Goal: Task Accomplishment & Management: Complete application form

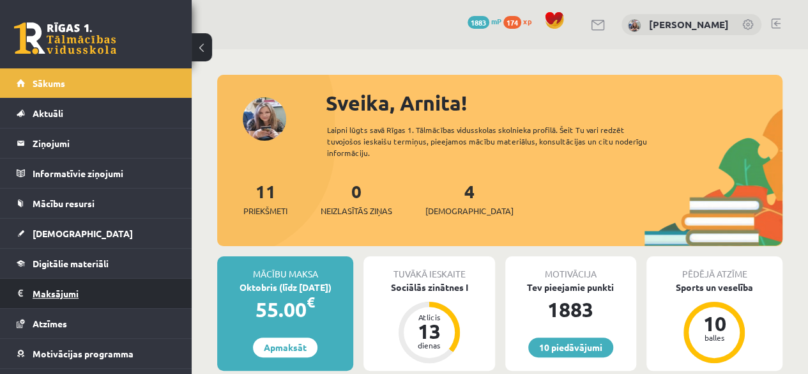
click at [100, 298] on legend "Maksājumi 0" at bounding box center [104, 293] width 143 height 29
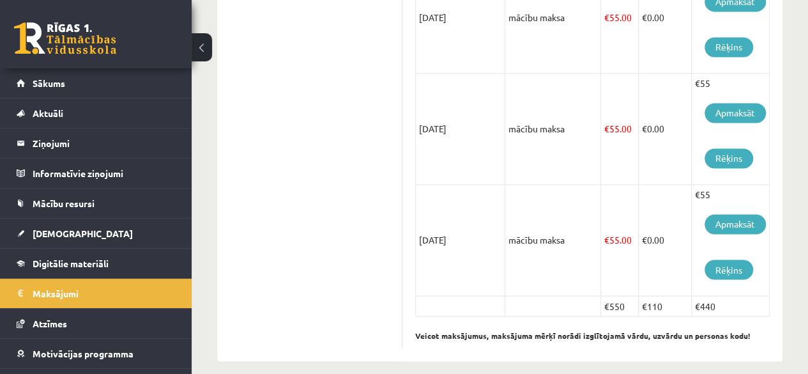
scroll to position [967, 0]
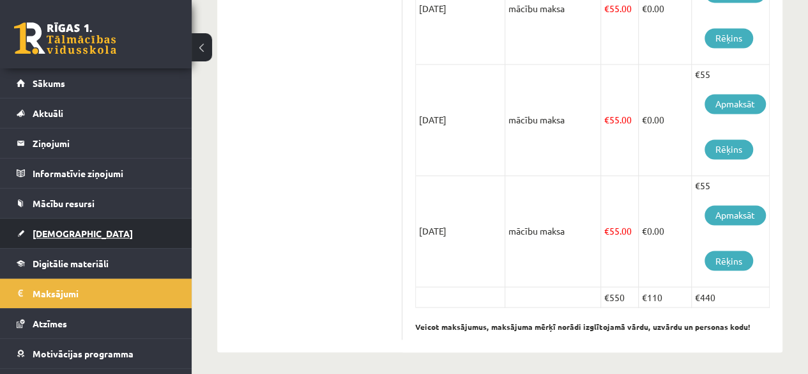
click at [69, 226] on link "[DEMOGRAPHIC_DATA]" at bounding box center [96, 233] width 159 height 29
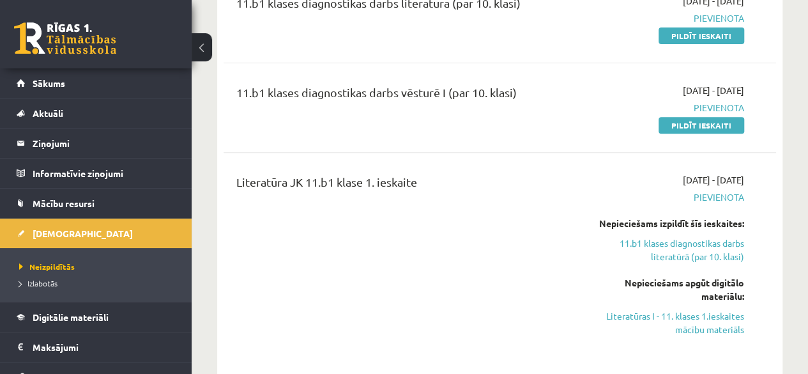
scroll to position [98, 0]
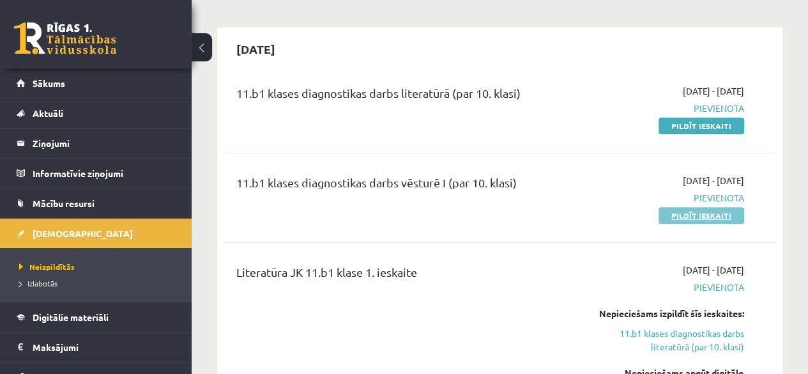
click at [686, 215] on link "Pildīt ieskaiti" at bounding box center [702, 215] width 86 height 17
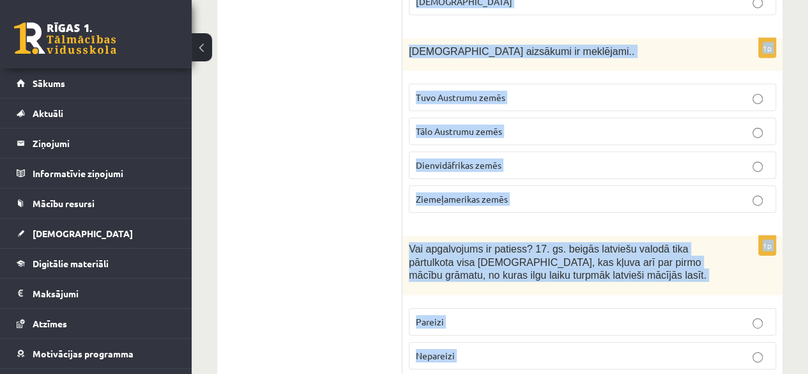
scroll to position [4660, 0]
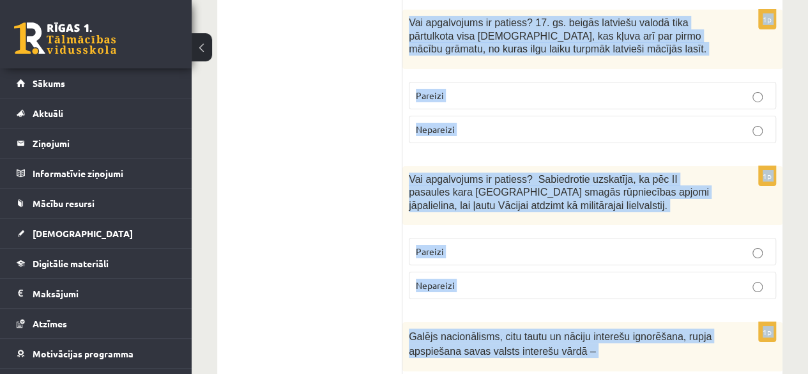
drag, startPoint x: 408, startPoint y: 187, endPoint x: 511, endPoint y: 374, distance: 213.1
click at [432, 331] on span "Galējs nacionālisms, citu tautu un nāciju interešu ignorēšana, rupja apspiešana…" at bounding box center [560, 344] width 303 height 26
drag, startPoint x: 409, startPoint y: 66, endPoint x: 720, endPoint y: 380, distance: 441.9
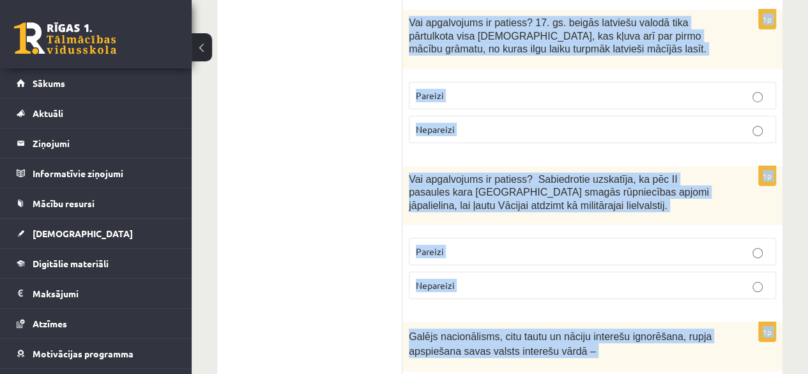
copy form "Vai apgalvojums ir patiess? Latviešu tautas izcelsmes pirmsākumi ir saistīti ar…"
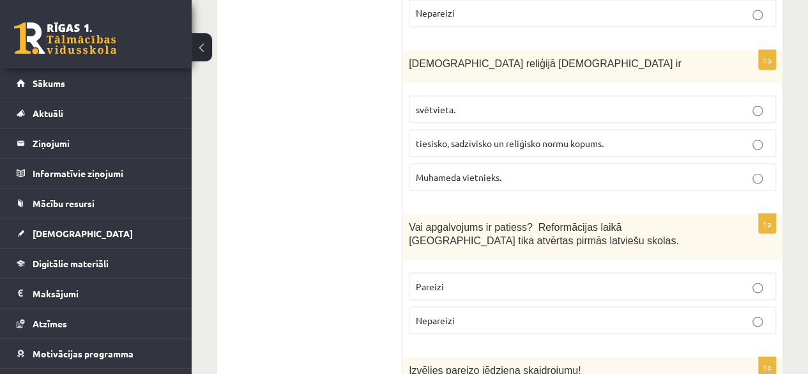
scroll to position [188, 0]
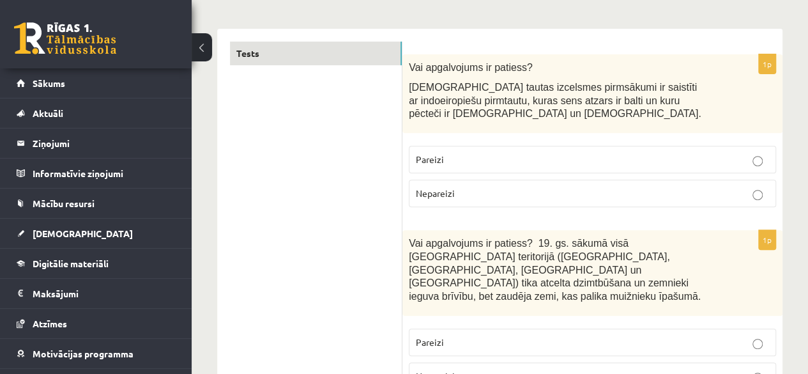
click at [771, 362] on label "Nepareizi" at bounding box center [592, 375] width 367 height 27
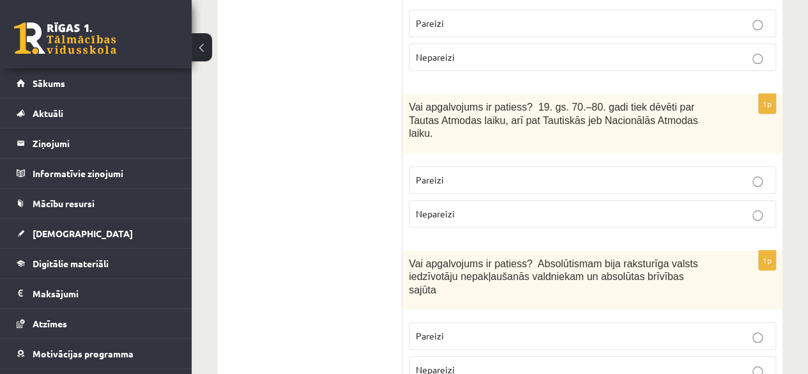
scroll to position [525, 0]
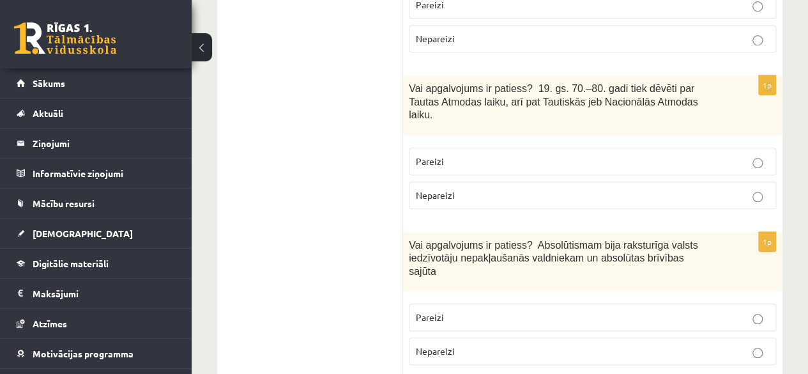
click at [718, 155] on p "Pareizi" at bounding box center [592, 161] width 353 height 13
click at [481, 311] on p "Pareizi" at bounding box center [592, 317] width 353 height 13
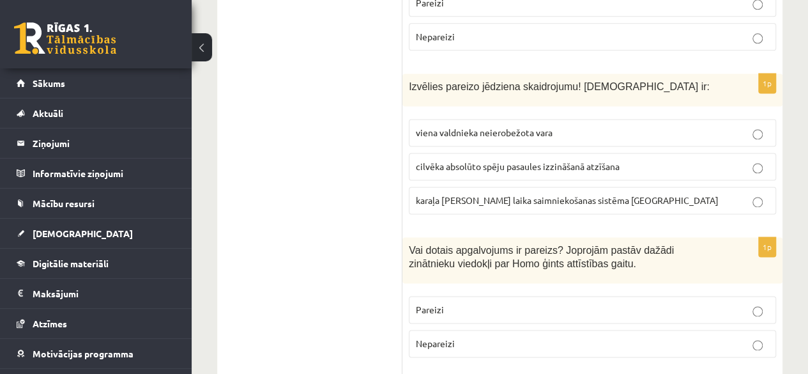
scroll to position [852, 0]
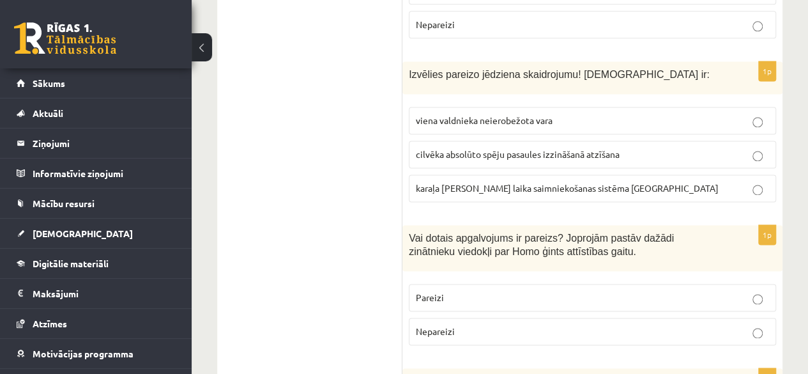
click at [566, 114] on p "viena valdnieka neierobežota vara" at bounding box center [592, 120] width 353 height 13
click at [479, 291] on p "Pareizi" at bounding box center [592, 297] width 353 height 13
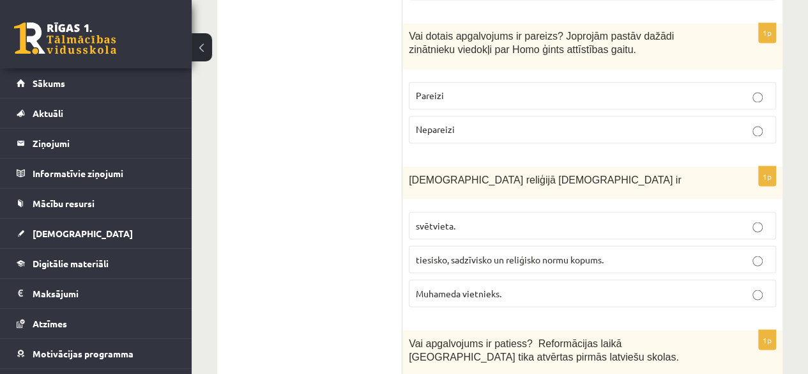
scroll to position [1056, 0]
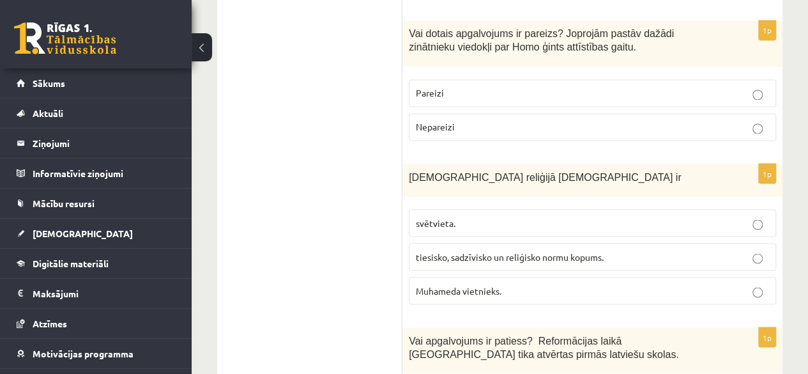
click at [661, 250] on p "tiesisko, sadzīvisko un reliģisko normu kopums." at bounding box center [592, 256] width 353 height 13
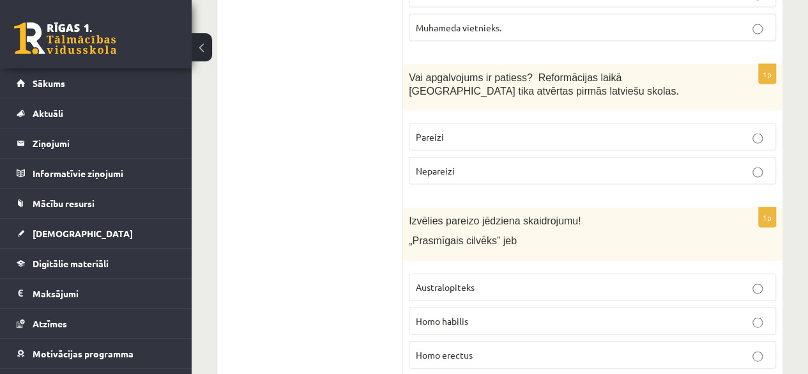
scroll to position [1320, 0]
click at [482, 129] on p "Pareizi" at bounding box center [592, 135] width 353 height 13
click at [587, 313] on p "Homo habilis" at bounding box center [592, 319] width 353 height 13
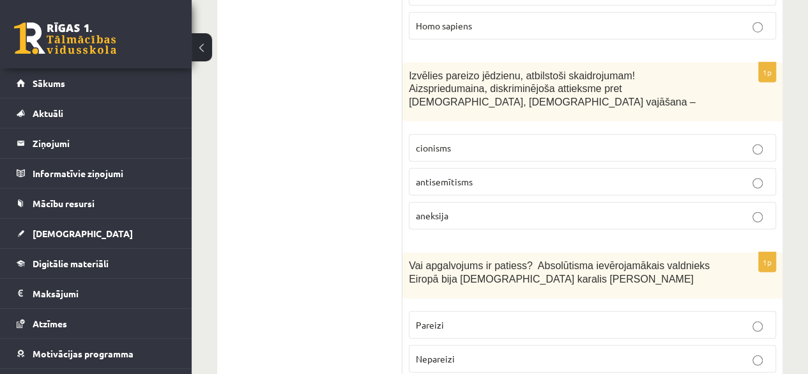
scroll to position [1704, 0]
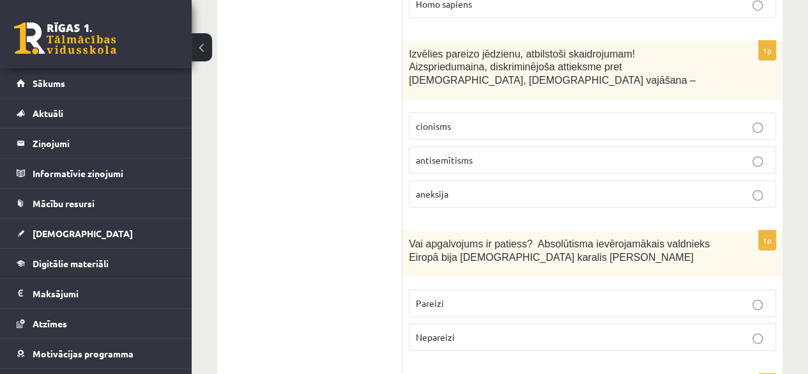
click at [458, 146] on label "antisemītisms" at bounding box center [592, 159] width 367 height 27
click at [529, 297] on p "Pareizi" at bounding box center [592, 303] width 353 height 13
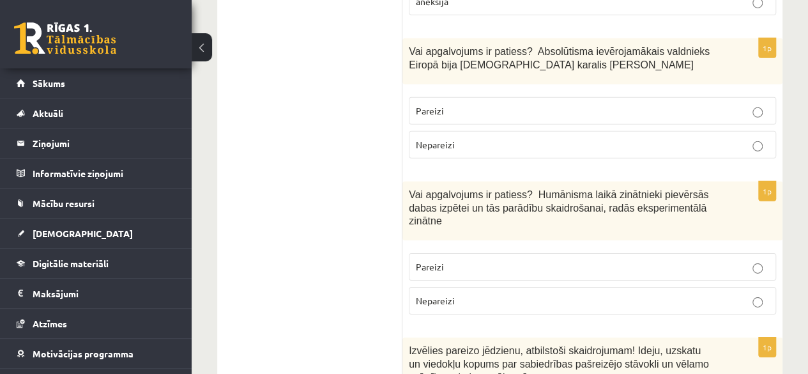
scroll to position [1932, 0]
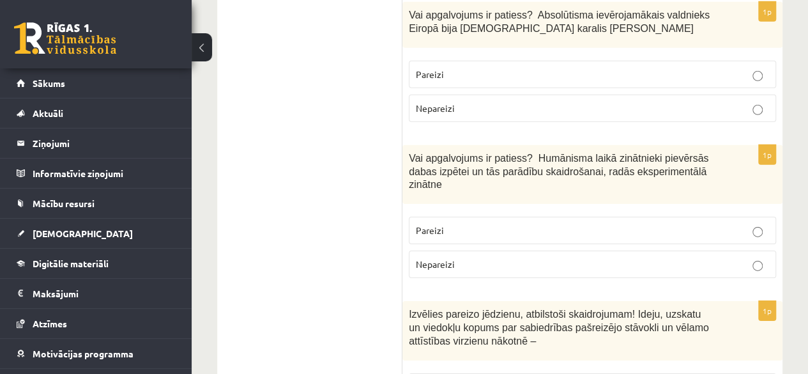
click at [451, 224] on p "Pareizi" at bounding box center [592, 230] width 353 height 13
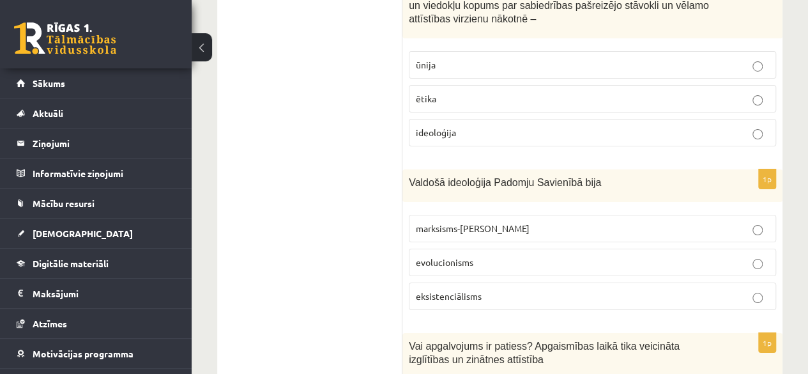
scroll to position [2280, 0]
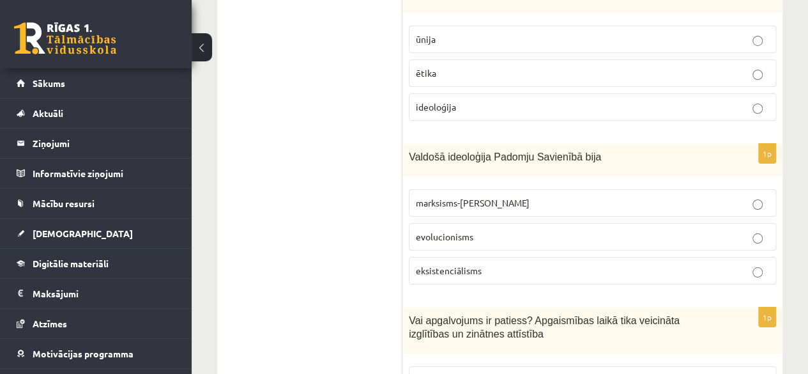
click at [446, 197] on span "marksisms-ļeņinisms" at bounding box center [473, 203] width 114 height 12
click at [585, 373] on p "Pareizi" at bounding box center [592, 379] width 353 height 13
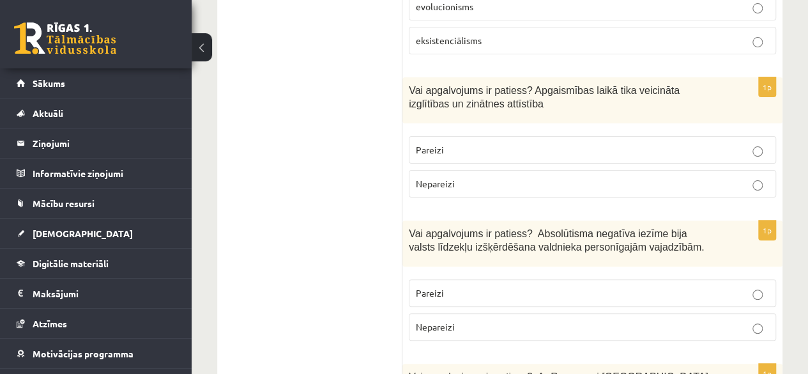
scroll to position [2518, 0]
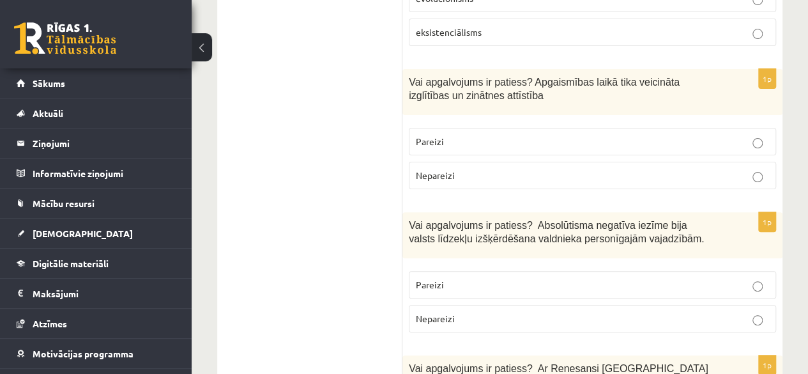
click at [681, 278] on p "Pareizi" at bounding box center [592, 284] width 353 height 13
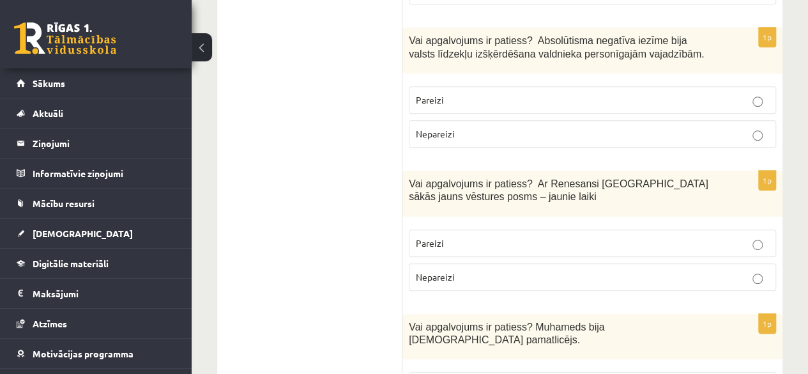
scroll to position [2715, 0]
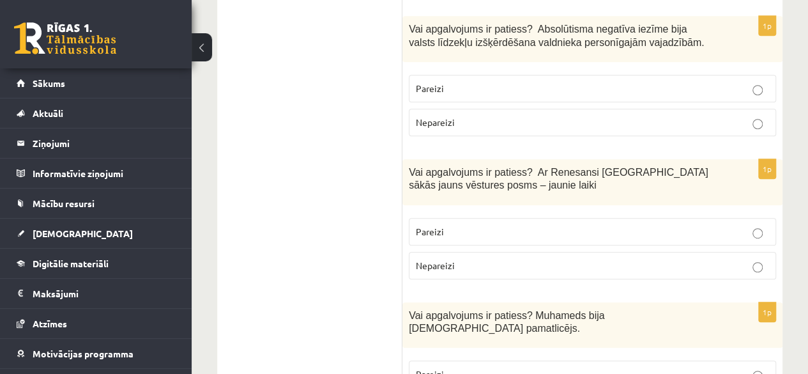
click at [736, 367] on p "Pareizi" at bounding box center [592, 373] width 353 height 13
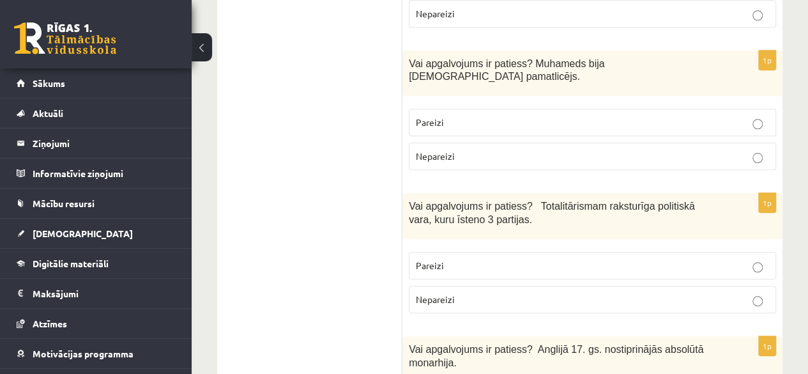
scroll to position [2979, 0]
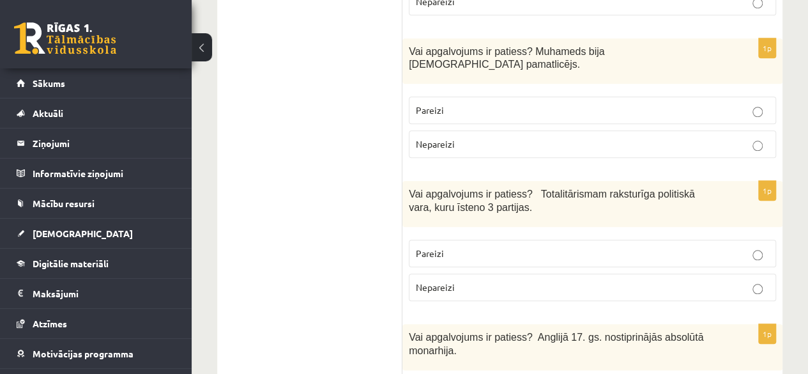
click at [683, 281] on p "Nepareizi" at bounding box center [592, 287] width 353 height 13
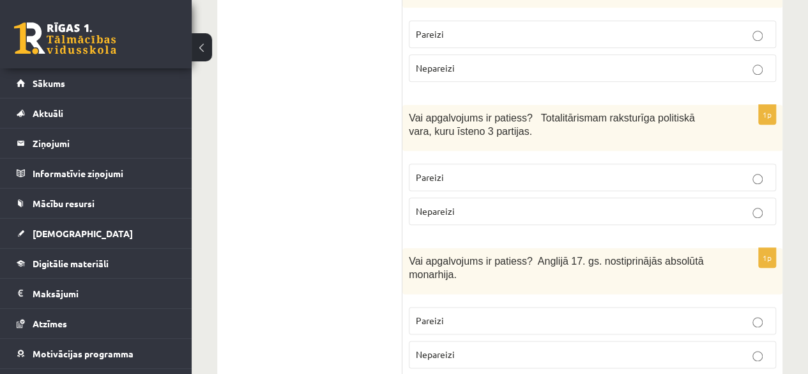
scroll to position [3067, 0]
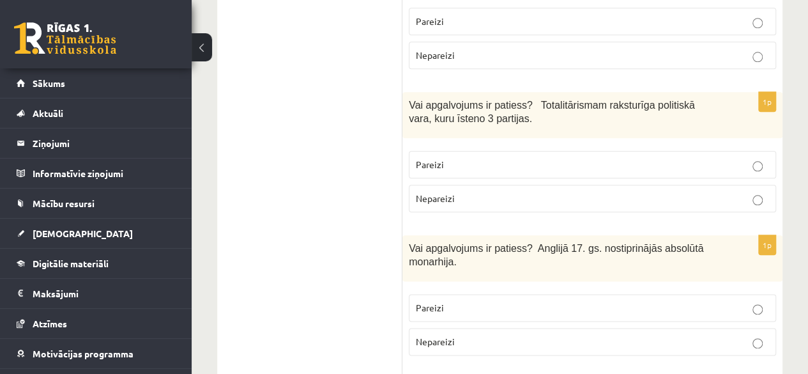
click at [744, 301] on p "Pareizi" at bounding box center [592, 307] width 353 height 13
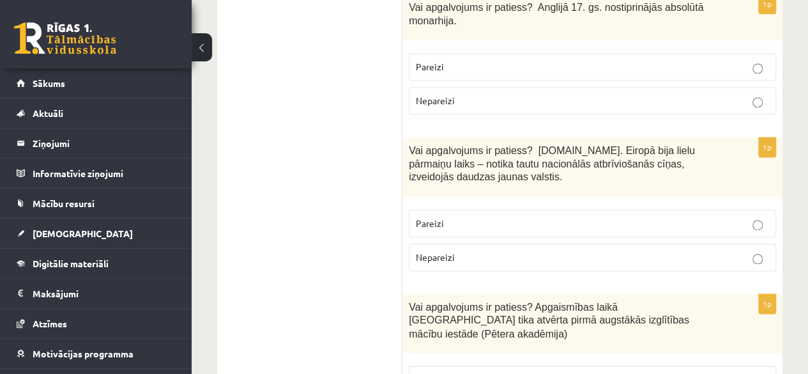
scroll to position [3302, 0]
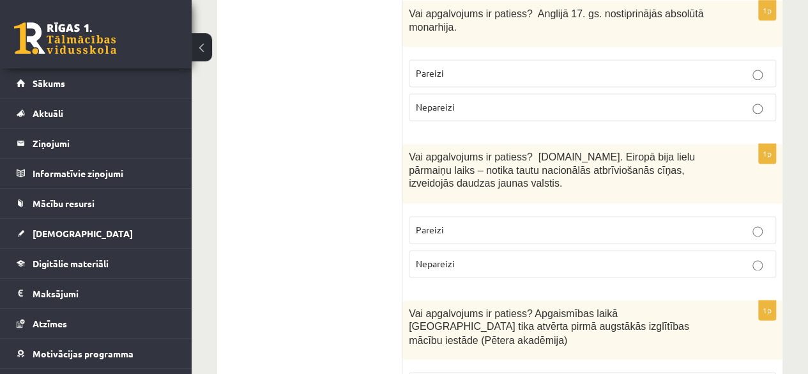
click at [701, 257] on p "Nepareizi" at bounding box center [592, 263] width 353 height 13
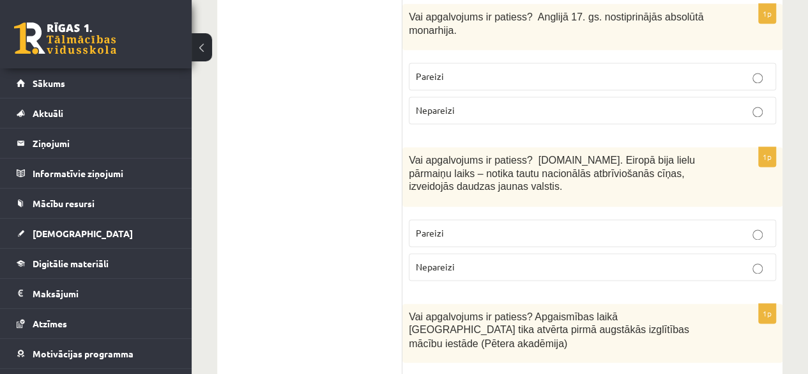
scroll to position [3329, 0]
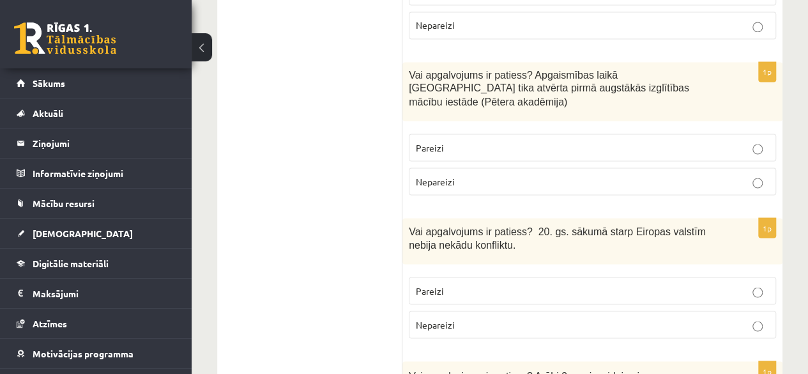
scroll to position [3528, 0]
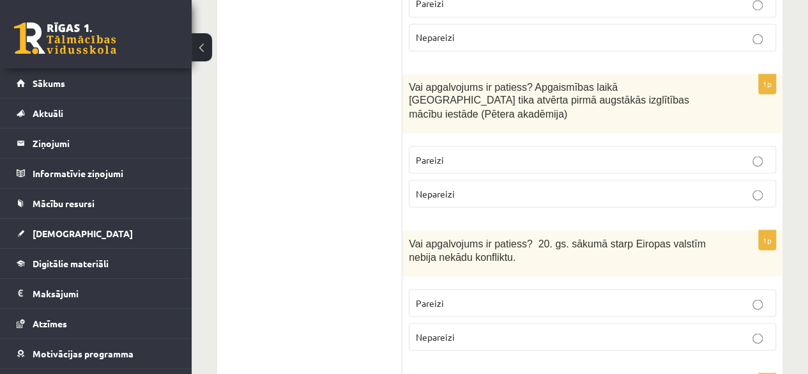
click at [547, 296] on p "Pareizi" at bounding box center [592, 302] width 353 height 13
click at [456, 330] on p "Nepareizi" at bounding box center [592, 336] width 353 height 13
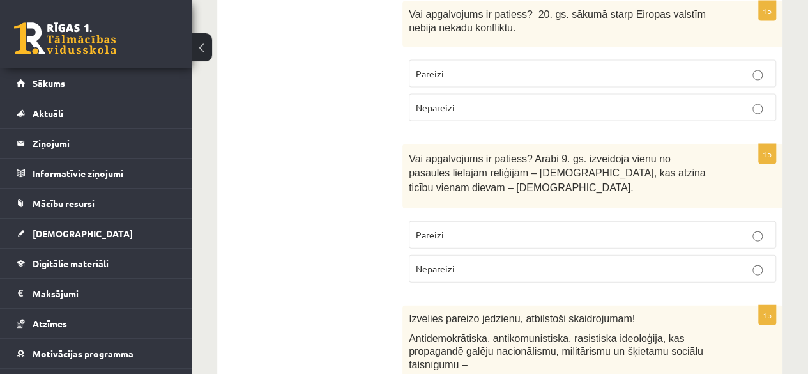
scroll to position [3775, 0]
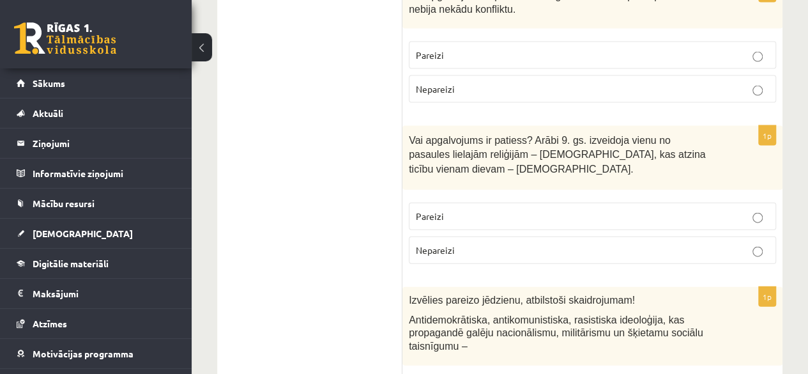
click at [457, 236] on label "Nepareizi" at bounding box center [592, 249] width 367 height 27
click at [637, 203] on label "Pareizi" at bounding box center [592, 216] width 367 height 27
drag, startPoint x: 808, startPoint y: 289, endPoint x: 813, endPoint y: 305, distance: 17.4
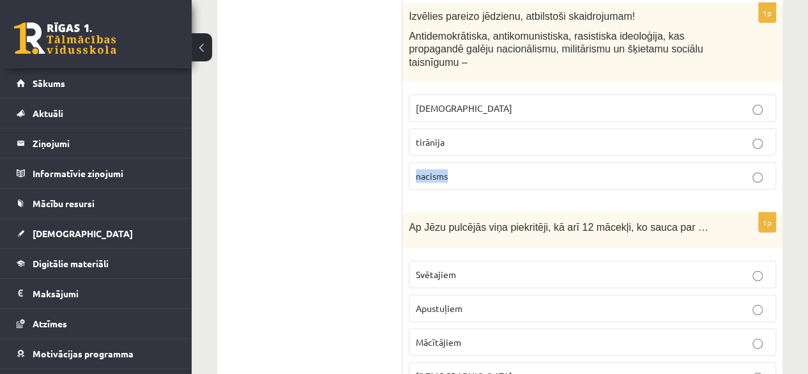
scroll to position [4066, 0]
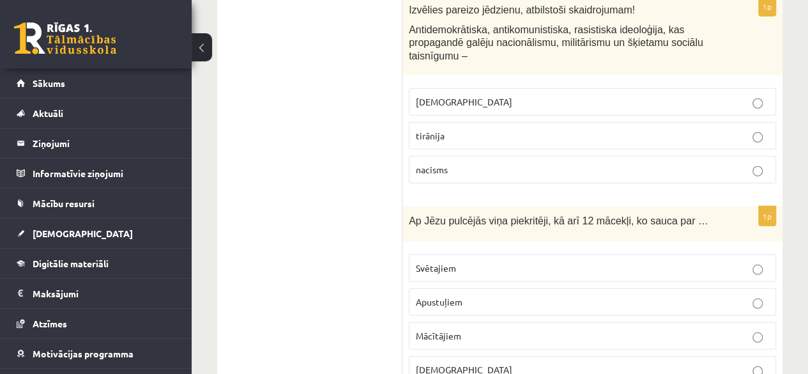
click at [490, 329] on p "Mācītājiem" at bounding box center [592, 335] width 353 height 13
click at [515, 261] on p "Svētajiem" at bounding box center [592, 267] width 353 height 13
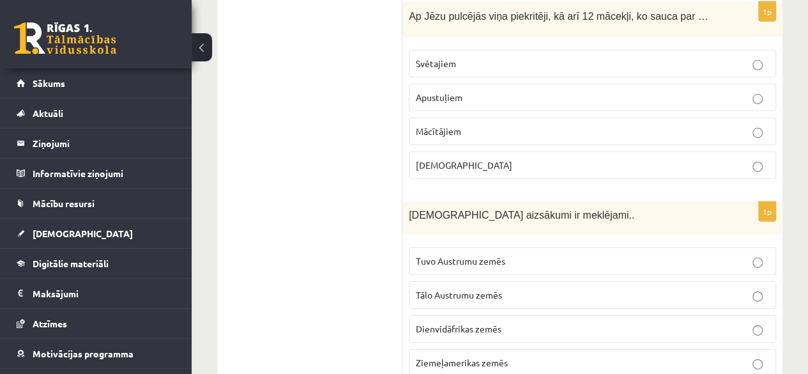
scroll to position [4307, 0]
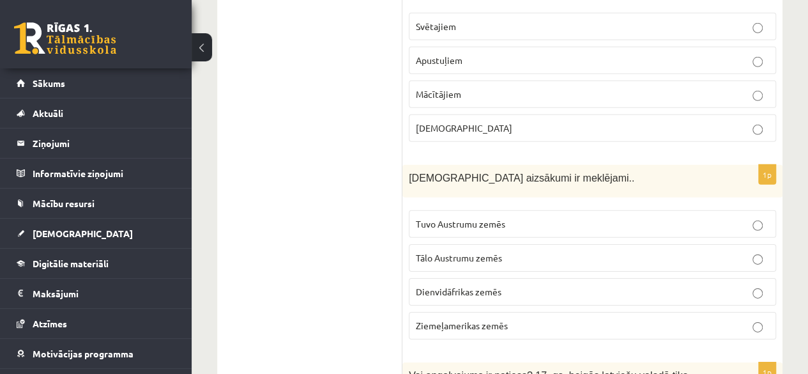
click at [475, 252] on span "Tālo Austrumu zemēs" at bounding box center [459, 258] width 86 height 12
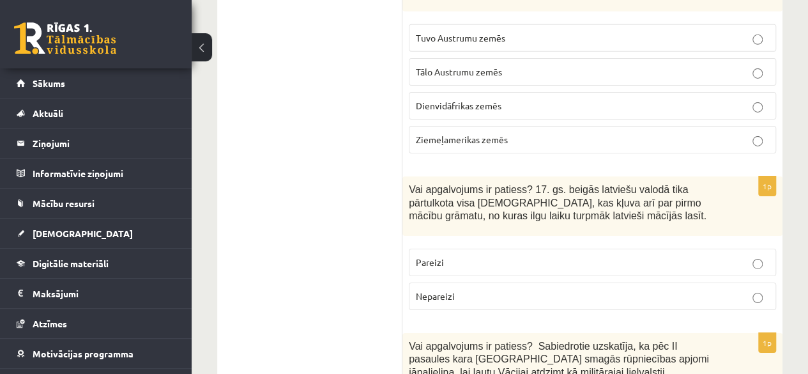
scroll to position [4517, 0]
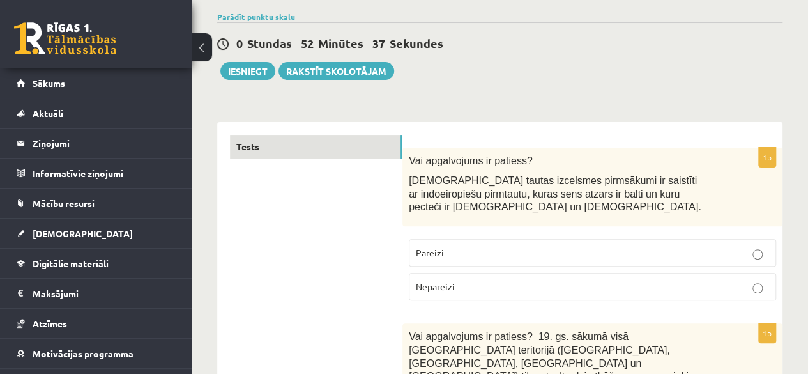
scroll to position [88, 0]
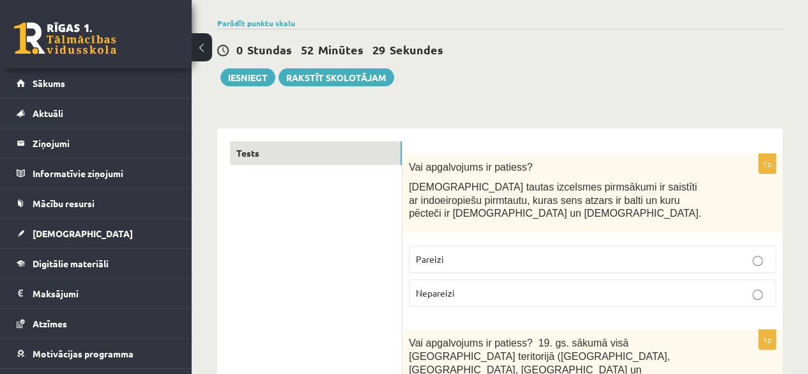
click at [570, 288] on p "Nepareizi" at bounding box center [592, 292] width 353 height 13
click at [556, 263] on p "Pareizi" at bounding box center [592, 258] width 353 height 13
click at [562, 288] on p "Nepareizi" at bounding box center [592, 292] width 353 height 13
click at [544, 265] on label "Pareizi" at bounding box center [592, 258] width 367 height 27
click at [565, 300] on label "Nepareizi" at bounding box center [592, 292] width 367 height 27
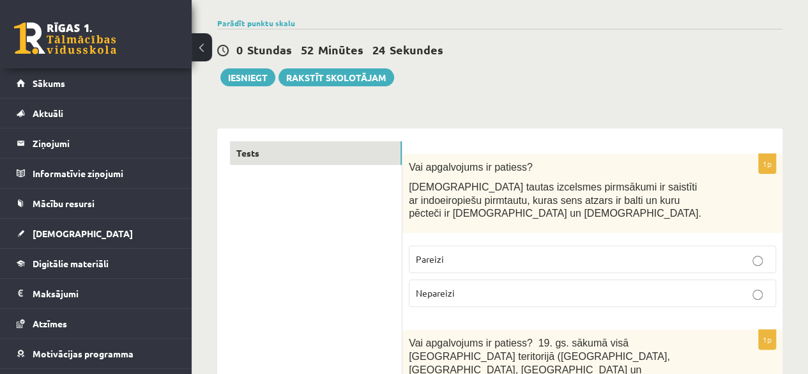
click at [539, 266] on label "Pareizi" at bounding box center [592, 258] width 367 height 27
click at [543, 287] on p "Nepareizi" at bounding box center [592, 292] width 353 height 13
click at [524, 255] on p "Pareizi" at bounding box center [592, 258] width 353 height 13
click at [543, 289] on p "Nepareizi" at bounding box center [592, 292] width 353 height 13
click at [528, 266] on label "Pareizi" at bounding box center [592, 258] width 367 height 27
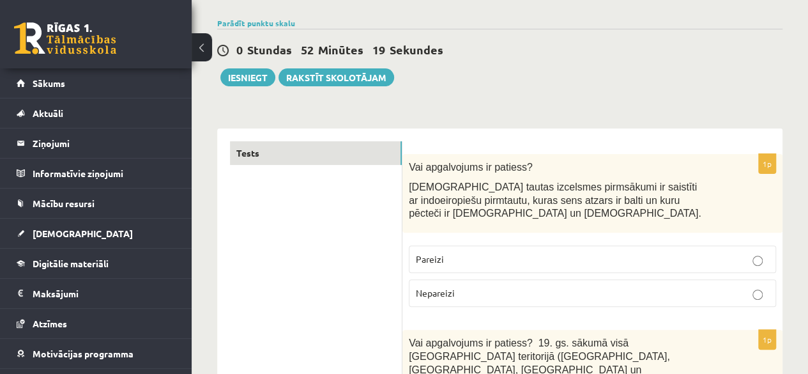
click at [550, 291] on p "Nepareizi" at bounding box center [592, 292] width 353 height 13
click at [536, 271] on label "Pareizi" at bounding box center [592, 258] width 367 height 27
click at [543, 282] on label "Nepareizi" at bounding box center [592, 292] width 367 height 27
click at [530, 259] on p "Pareizi" at bounding box center [592, 258] width 353 height 13
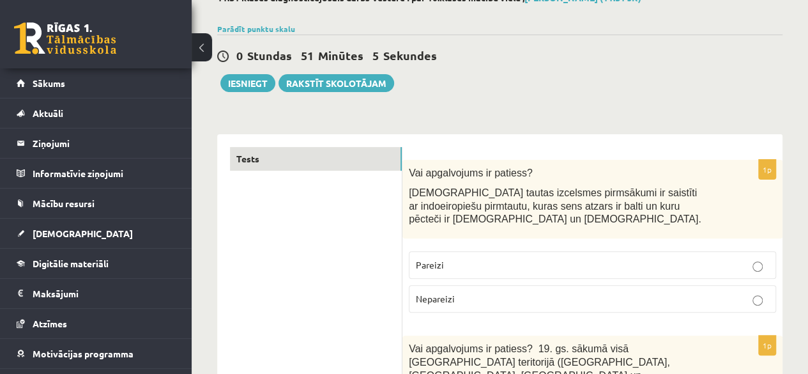
scroll to position [84, 0]
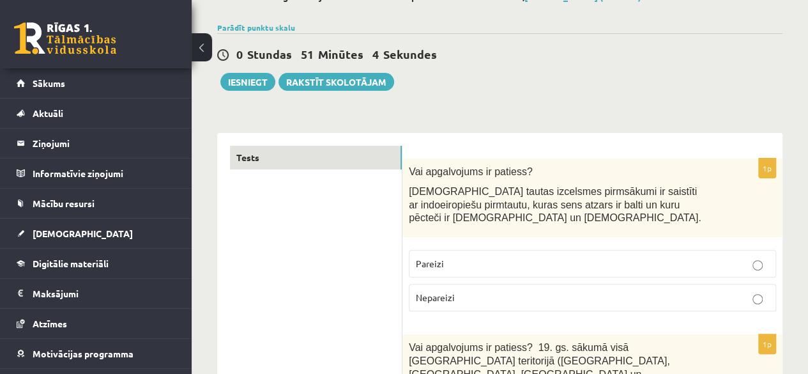
click at [542, 275] on label "Pareizi" at bounding box center [592, 263] width 367 height 27
click at [560, 295] on p "Nepareizi" at bounding box center [592, 297] width 353 height 13
click at [539, 270] on label "Pareizi" at bounding box center [592, 263] width 367 height 27
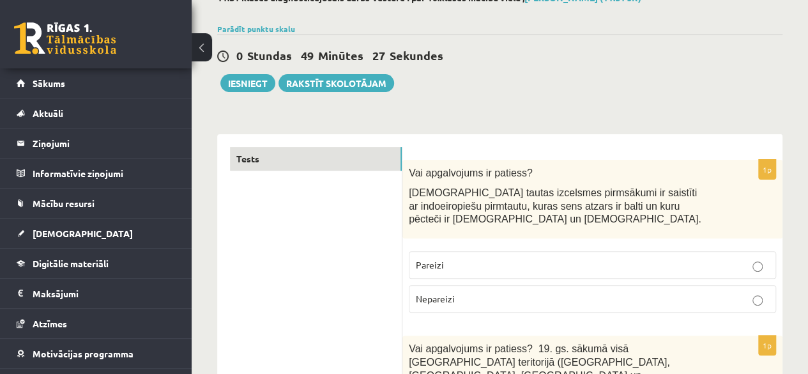
scroll to position [85, 0]
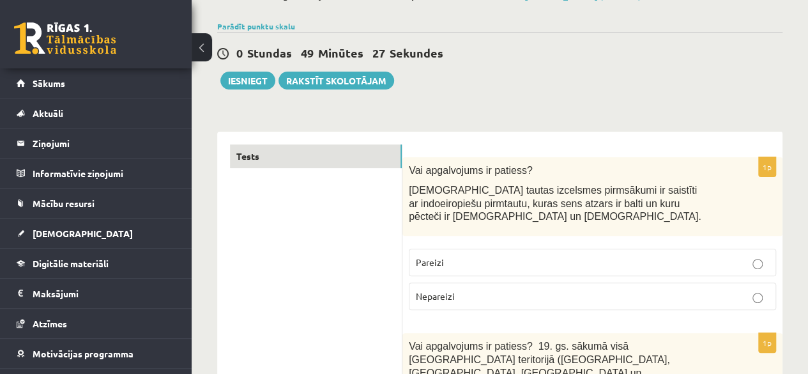
click at [571, 293] on p "Nepareizi" at bounding box center [592, 295] width 353 height 13
click at [585, 270] on label "Pareizi" at bounding box center [592, 262] width 367 height 27
click at [622, 289] on p "Nepareizi" at bounding box center [592, 295] width 353 height 13
click at [626, 256] on p "Pareizi" at bounding box center [592, 262] width 353 height 13
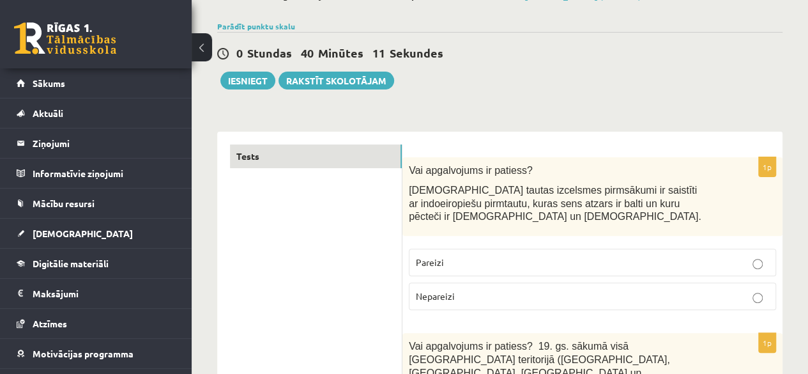
click at [615, 235] on div "Vai apgalvojums ir patiess? Latviešu tautas izcelsmes pirmsākumi ir saistīti ar…" at bounding box center [593, 196] width 380 height 79
click at [265, 78] on button "Iesniegt" at bounding box center [247, 81] width 55 height 18
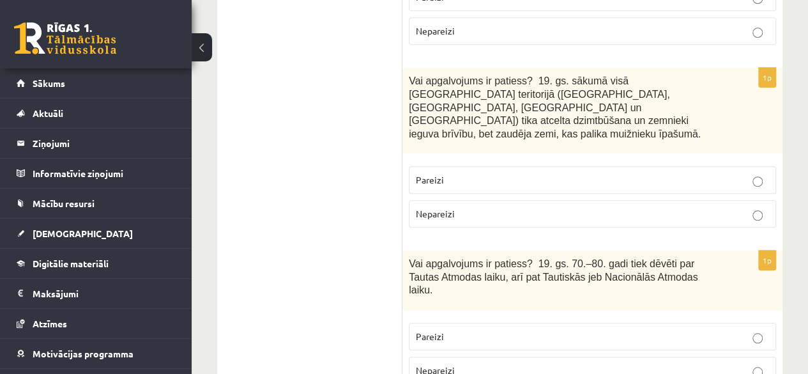
scroll to position [23, 0]
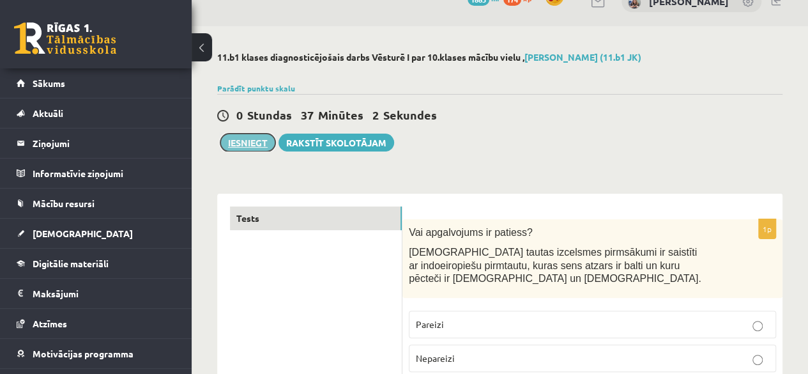
click at [254, 144] on button "Iesniegt" at bounding box center [247, 143] width 55 height 18
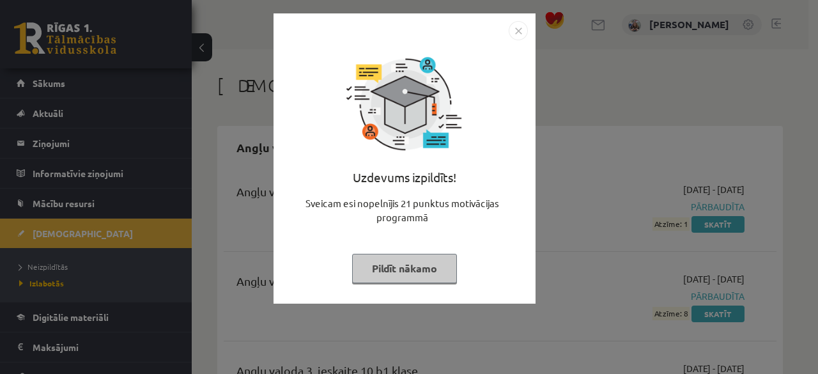
click at [516, 36] on img "Close" at bounding box center [518, 30] width 19 height 19
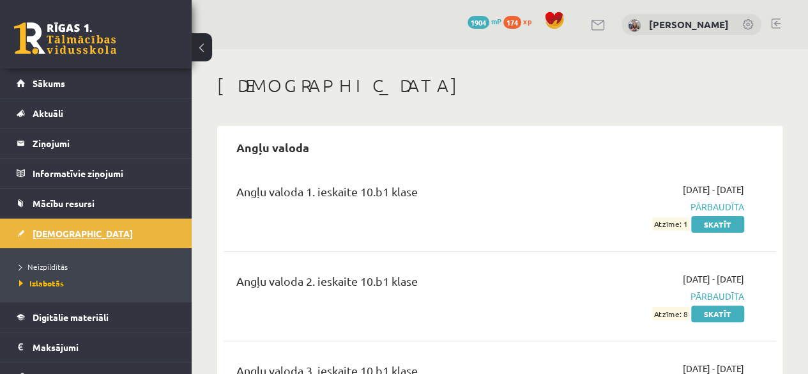
click at [55, 239] on link "[DEMOGRAPHIC_DATA]" at bounding box center [96, 233] width 159 height 29
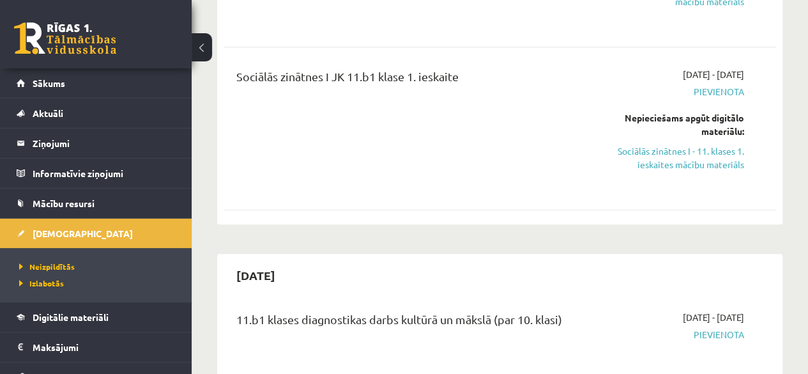
scroll to position [461, 0]
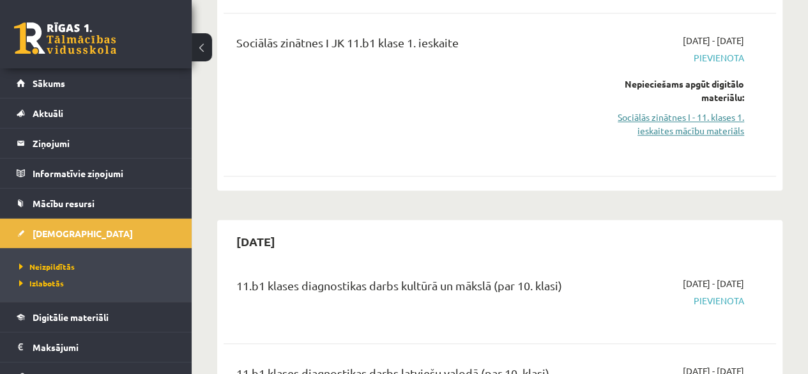
click at [732, 114] on link "Sociālās zinātnes I - 11. klases 1. ieskaites mācību materiāls" at bounding box center [666, 124] width 157 height 27
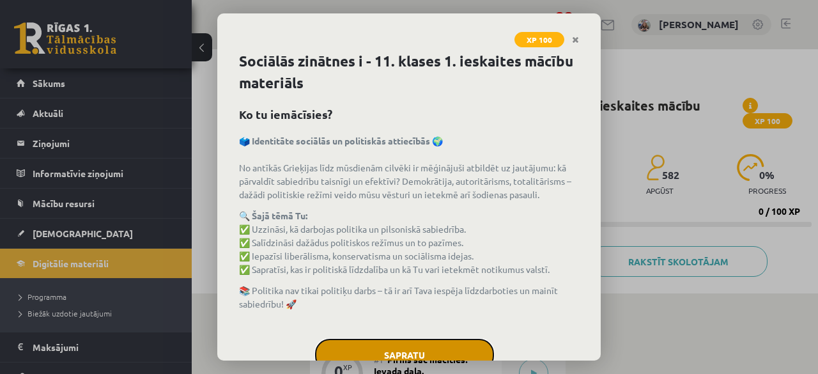
click at [435, 350] on button "Sapratu" at bounding box center [404, 355] width 179 height 32
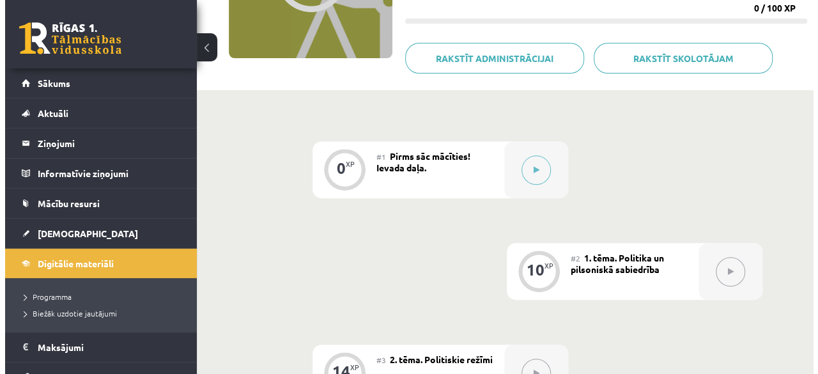
scroll to position [220, 0]
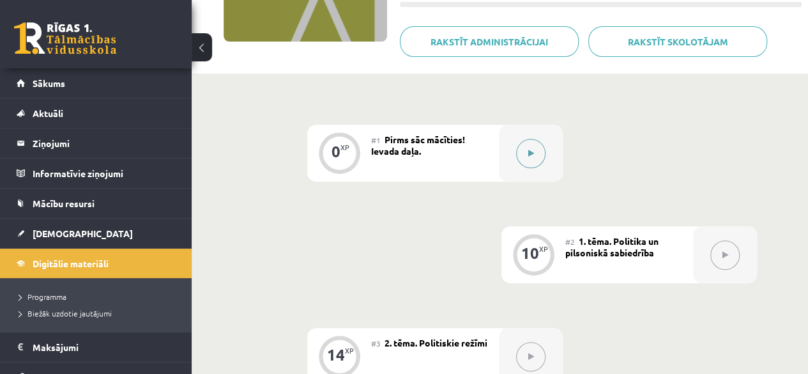
click at [528, 148] on button at bounding box center [530, 153] width 29 height 29
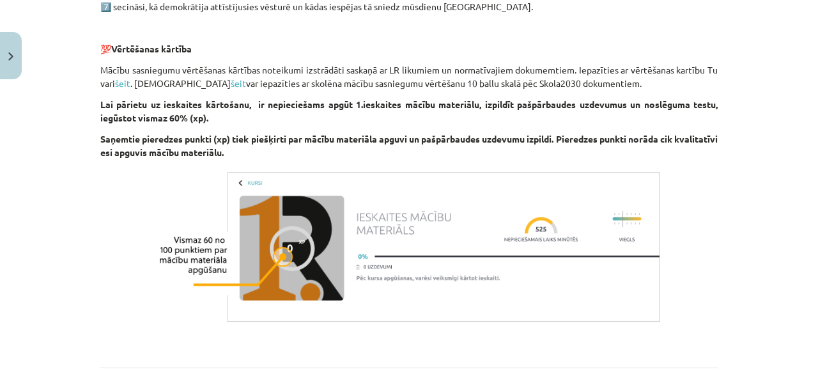
scroll to position [907, 0]
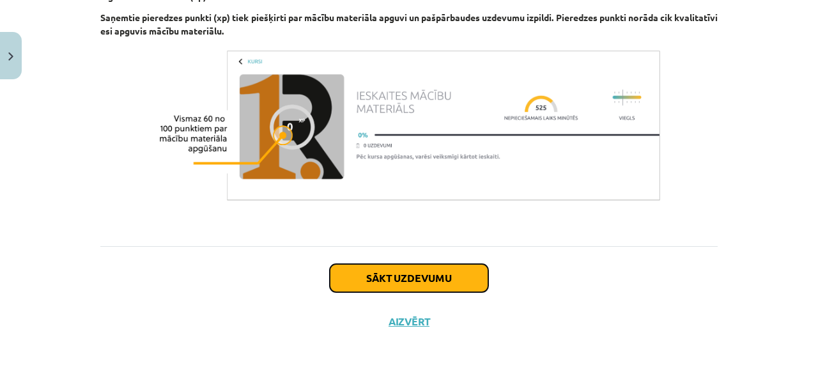
click at [390, 274] on button "Sākt uzdevumu" at bounding box center [409, 278] width 158 height 28
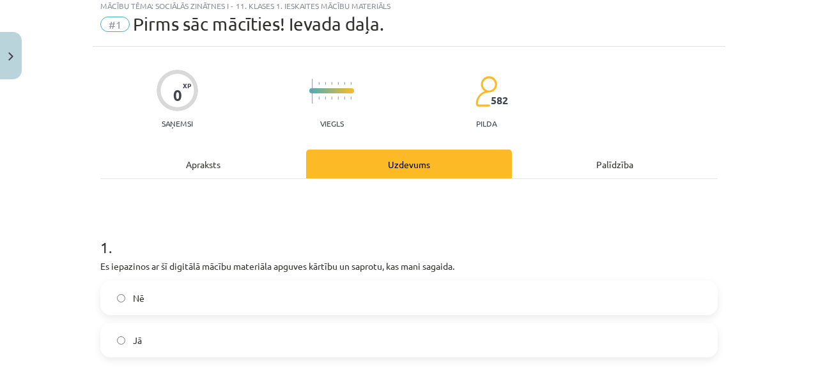
scroll to position [32, 0]
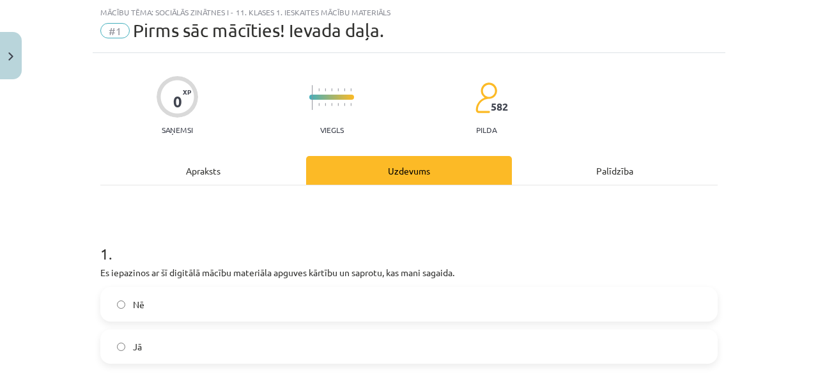
click at [232, 331] on label "Jā" at bounding box center [409, 346] width 615 height 32
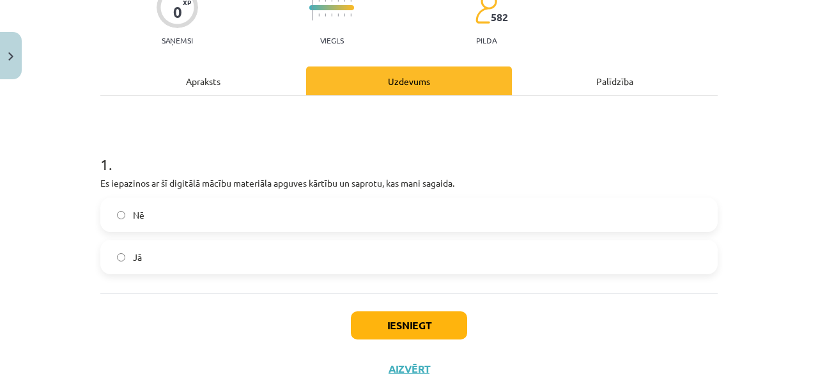
scroll to position [169, 0]
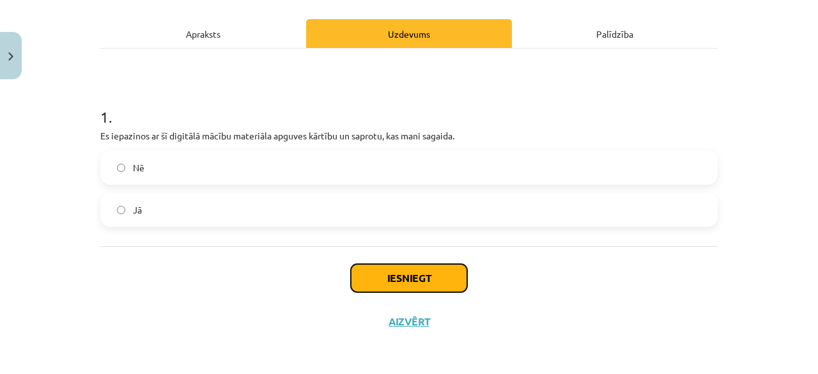
click at [452, 272] on button "Iesniegt" at bounding box center [409, 278] width 116 height 28
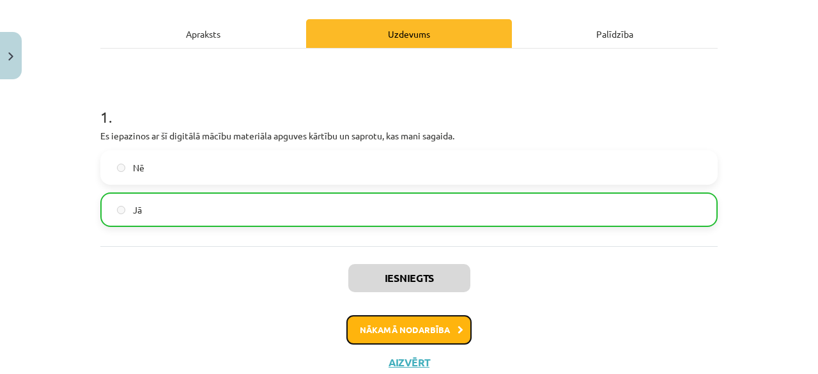
click at [429, 318] on button "Nākamā nodarbība" at bounding box center [408, 329] width 125 height 29
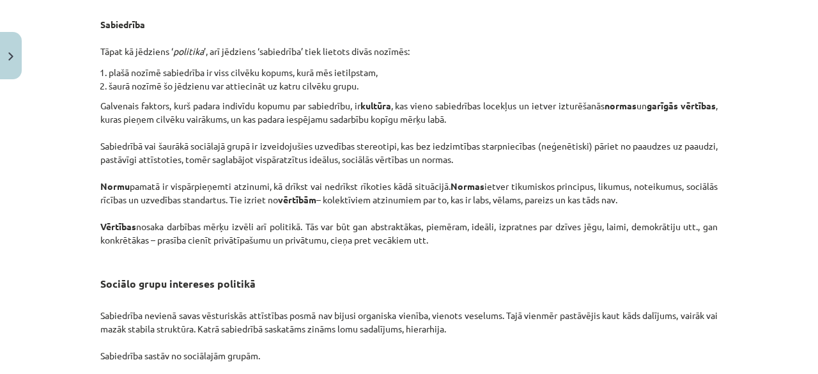
scroll to position [2092, 0]
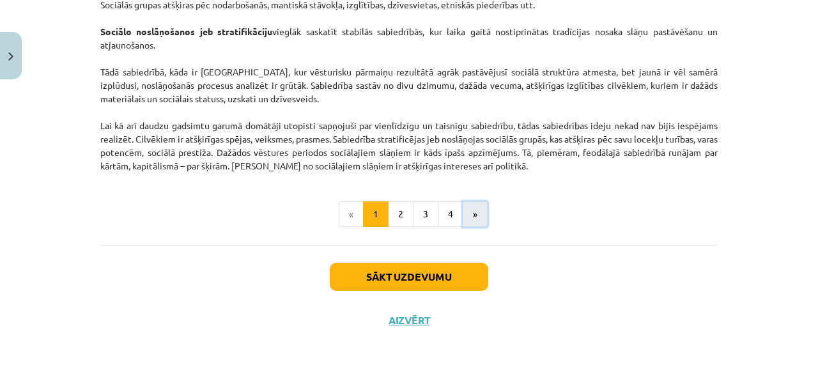
click at [470, 215] on button "»" at bounding box center [475, 214] width 25 height 26
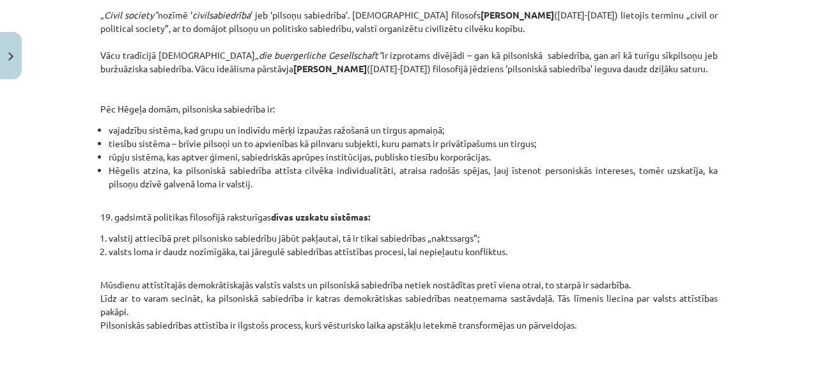
scroll to position [636, 0]
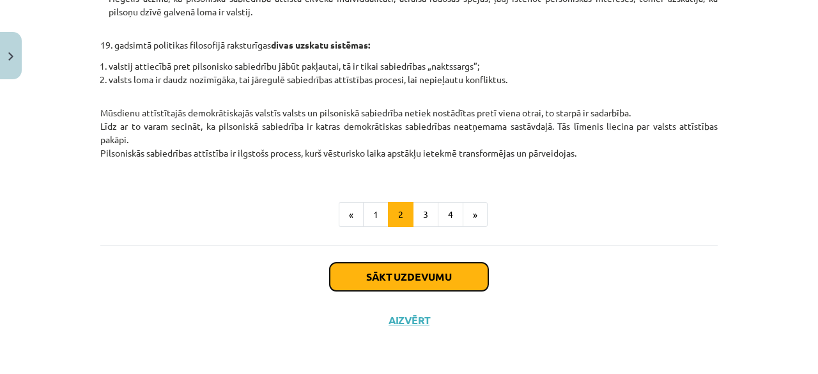
click at [465, 276] on button "Sākt uzdevumu" at bounding box center [409, 277] width 158 height 28
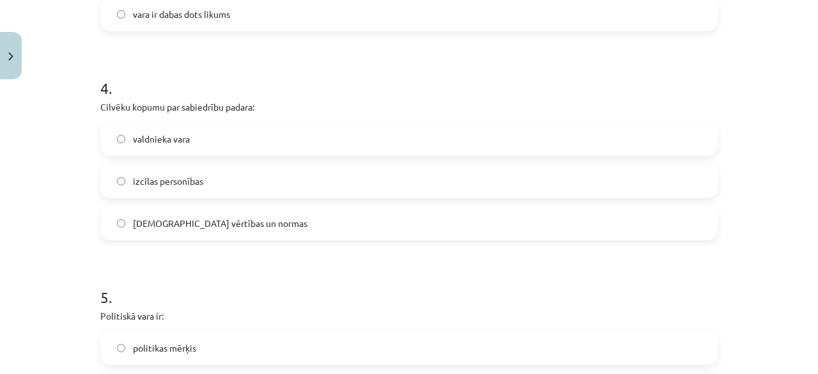
scroll to position [1047, 0]
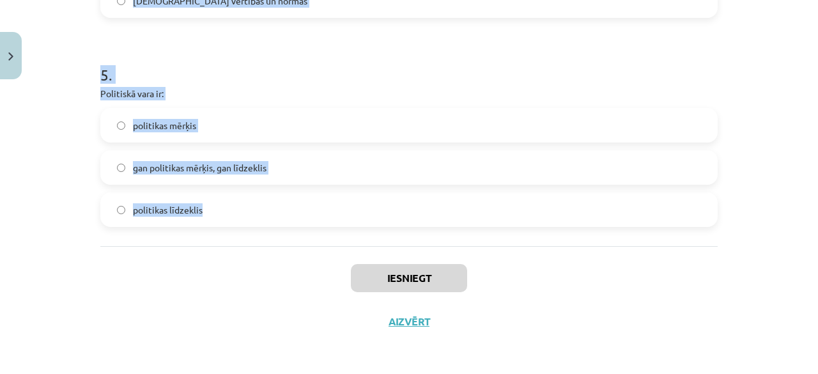
drag, startPoint x: 97, startPoint y: 243, endPoint x: 326, endPoint y: 216, distance: 230.4
copy form "1 . Izpratne par pilsonisko sabiedrību: radās Jaunajos laikos viduslaikos radās…"
click at [133, 162] on span "gan politikas mērķis, gan līdzeklis" at bounding box center [200, 167] width 134 height 13
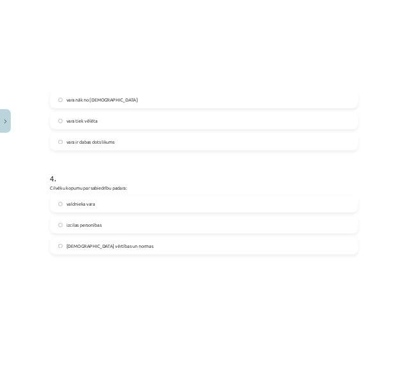
scroll to position [732, 0]
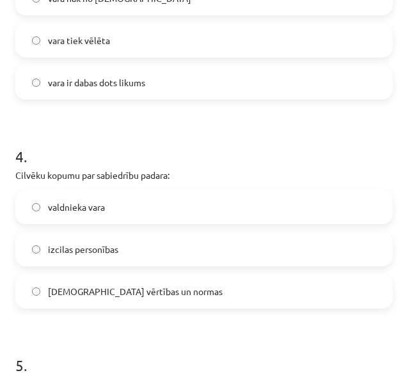
click at [215, 288] on label "kopīgās vērtības un normas" at bounding box center [204, 291] width 374 height 32
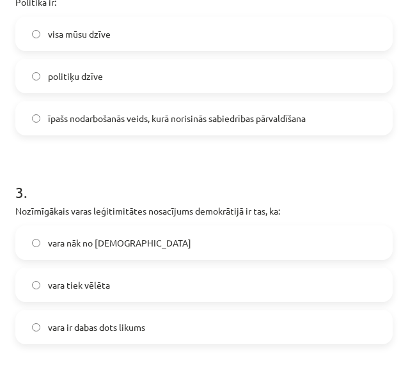
scroll to position [491, 0]
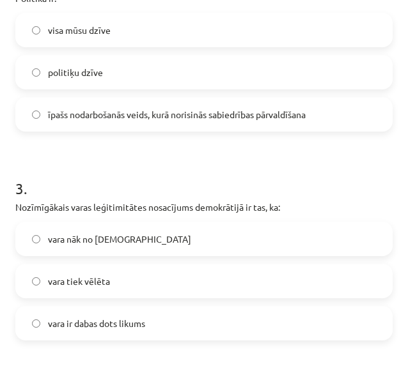
click at [216, 286] on label "vara tiek vēlēta" at bounding box center [204, 281] width 374 height 32
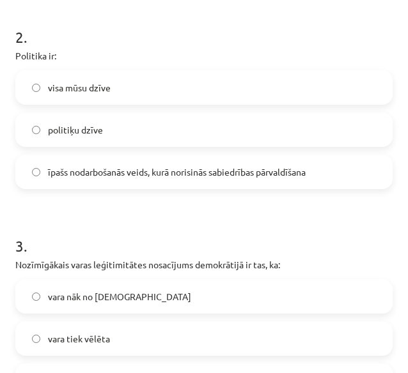
scroll to position [431, 0]
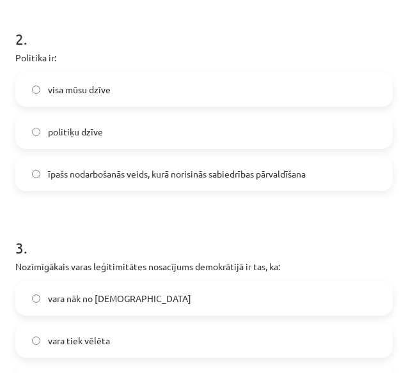
click at [295, 157] on div "īpašs nodarbošanās veids, kurā norisinās sabiedrības pārvaldīšana" at bounding box center [203, 174] width 377 height 35
click at [305, 169] on span "īpašs nodarbošanās veids, kurā norisinās sabiedrības pārvaldīšana" at bounding box center [177, 173] width 258 height 13
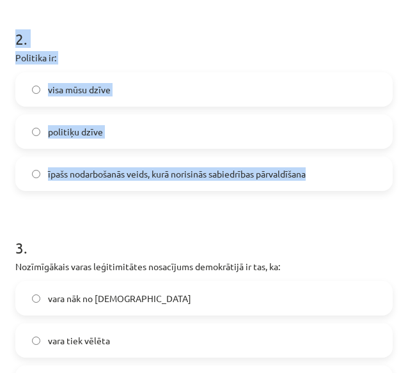
drag, startPoint x: 395, startPoint y: 163, endPoint x: 412, endPoint y: 134, distance: 33.8
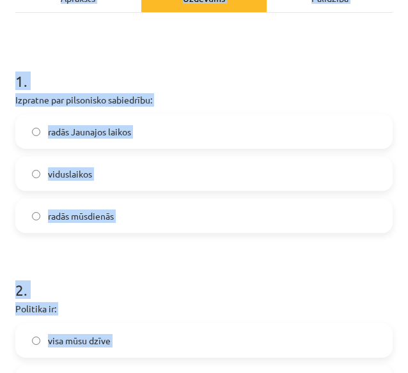
scroll to position [148, 0]
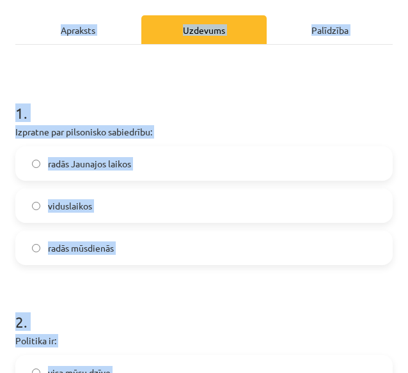
click at [309, 161] on label "radās Jaunajos laikos" at bounding box center [204, 164] width 374 height 32
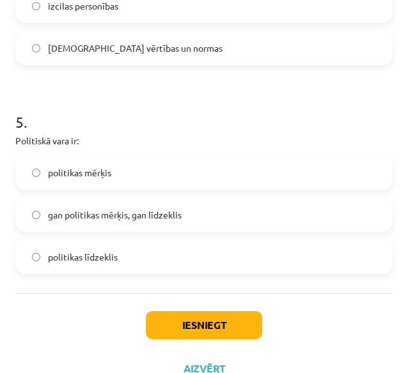
scroll to position [999, 0]
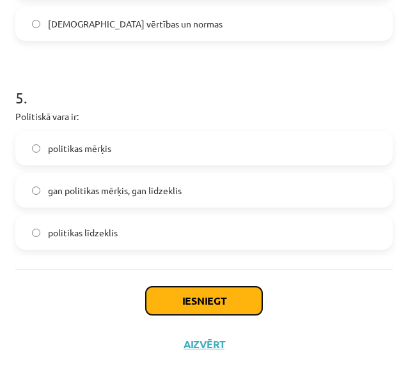
click at [220, 294] on button "Iesniegt" at bounding box center [204, 301] width 116 height 28
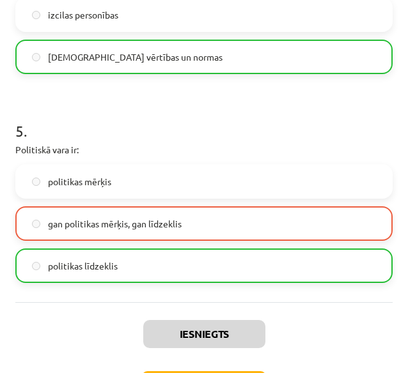
scroll to position [969, 0]
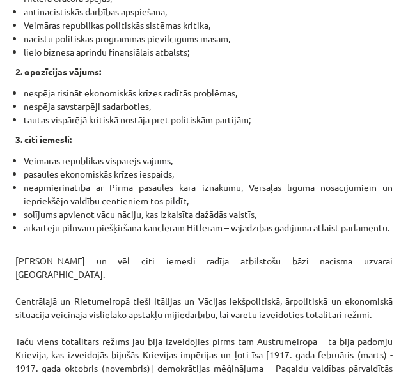
scroll to position [3789, 0]
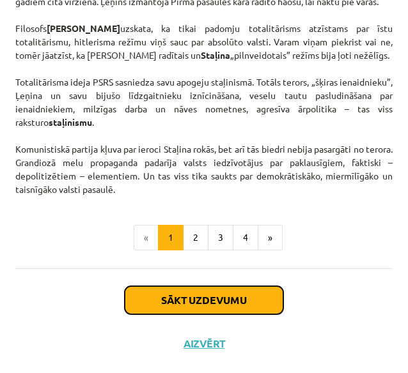
click at [201, 286] on button "Sākt uzdevumu" at bounding box center [204, 300] width 158 height 28
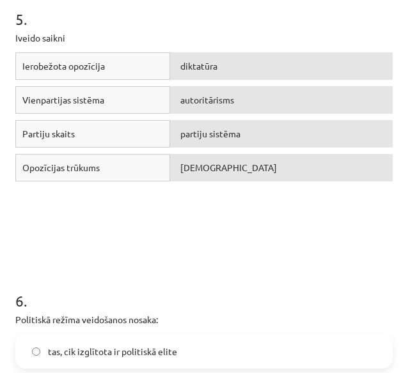
scroll to position [1289, 0]
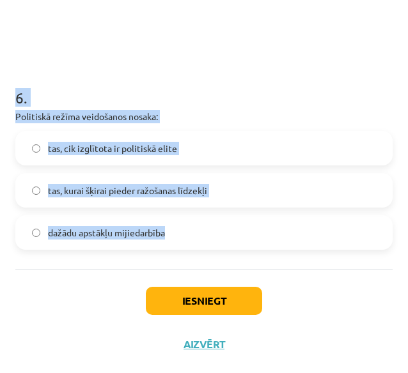
drag, startPoint x: 12, startPoint y: 249, endPoint x: 256, endPoint y: 243, distance: 244.2
copy form "1 . Nozīmīgā pētījuma „Totalitārisma izcelšanās” autors ir: Raimons Ārons Hanna…"
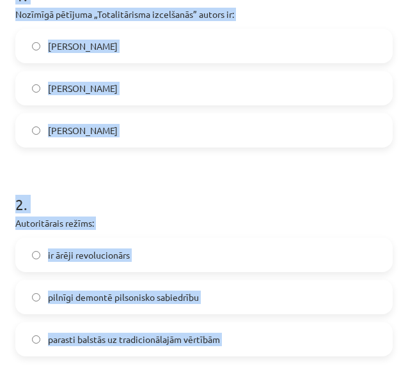
scroll to position [276, 0]
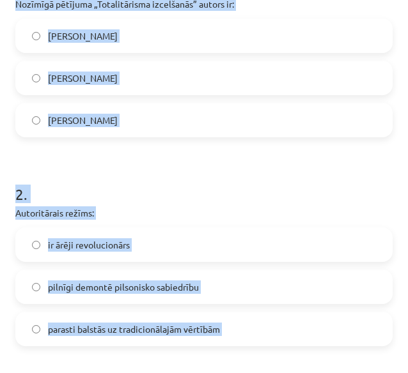
click at [326, 81] on label "Hanna Ārendte" at bounding box center [204, 78] width 374 height 32
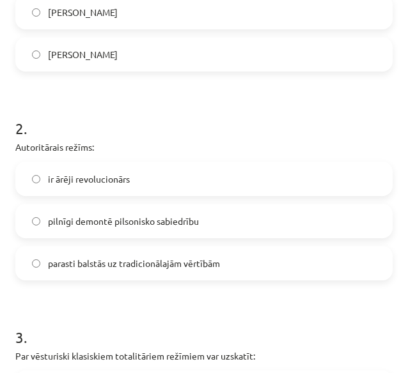
scroll to position [356, 0]
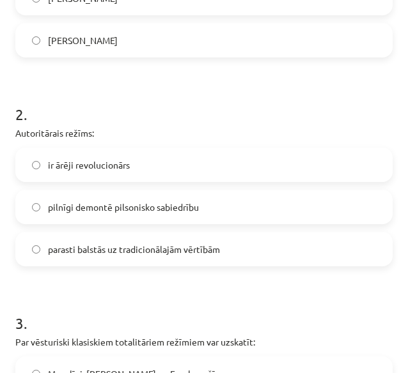
click at [217, 255] on span "parasti balstās uz tradicionālajām vērtībām" at bounding box center [134, 249] width 172 height 13
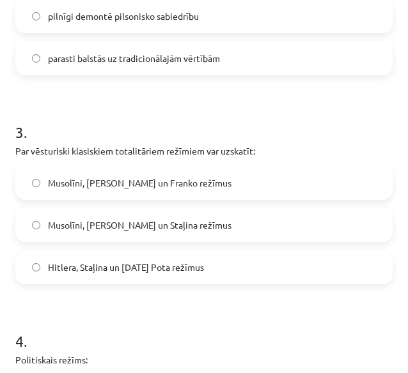
scroll to position [555, 0]
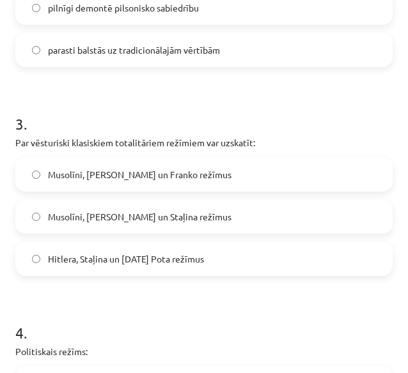
click at [290, 206] on label "Musolīni, Hitlera un Staļina režīmus" at bounding box center [204, 217] width 374 height 32
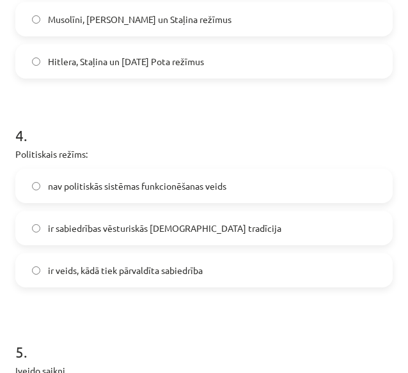
scroll to position [746, 0]
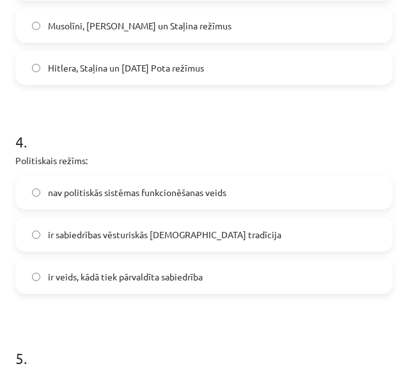
click at [307, 282] on label "ir veids, kādā tiek pārvaldīta sabiedrība" at bounding box center [204, 277] width 374 height 32
drag, startPoint x: 397, startPoint y: 187, endPoint x: 399, endPoint y: 208, distance: 21.2
click at [399, 208] on div "Mācību tēma: Sociālās zinātnes i - 11. klases 1. ieskaites mācību materiāls #3 …" at bounding box center [204, 186] width 408 height 373
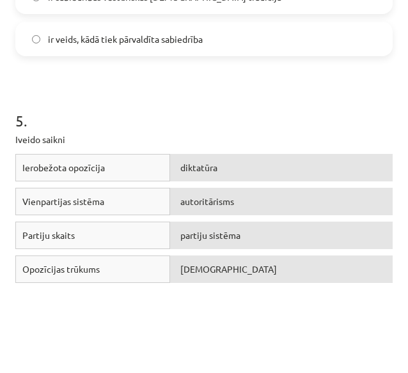
scroll to position [982, 0]
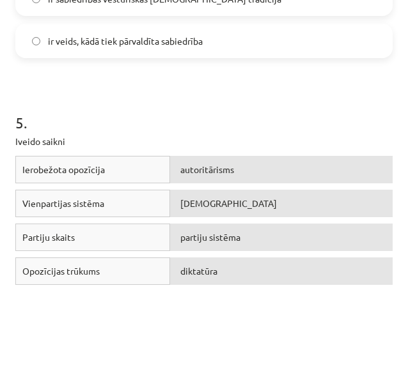
click at [252, 274] on div "diktatūra" at bounding box center [281, 271] width 222 height 27
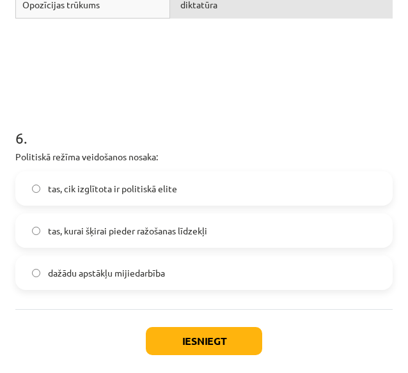
scroll to position [1283, 0]
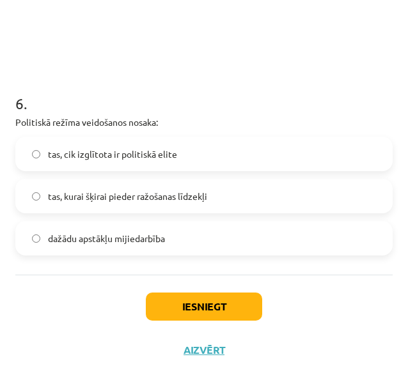
click at [112, 240] on span "dažādu apstākļu mijiedarbība" at bounding box center [106, 238] width 117 height 13
click at [199, 301] on button "Iesniegt" at bounding box center [204, 307] width 116 height 28
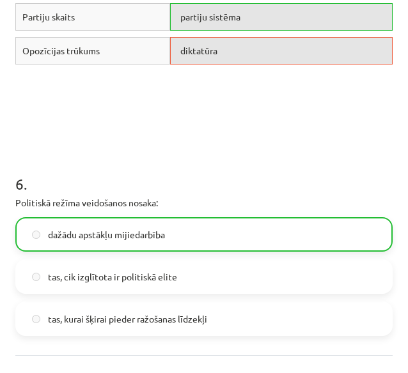
scroll to position [1329, 0]
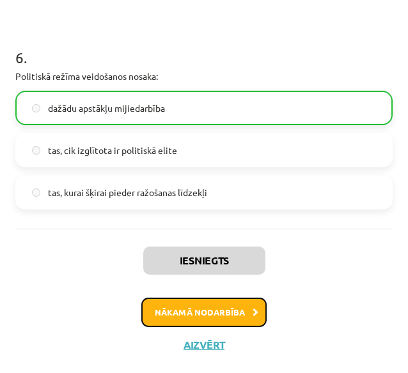
click at [194, 304] on button "Nākamā nodarbība" at bounding box center [203, 312] width 125 height 29
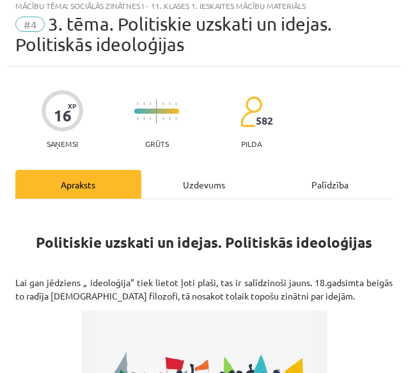
scroll to position [8, 0]
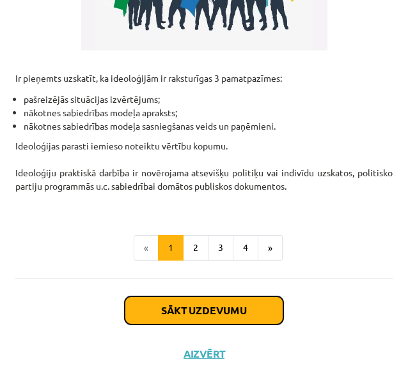
click at [236, 297] on button "Sākt uzdevumu" at bounding box center [204, 311] width 158 height 28
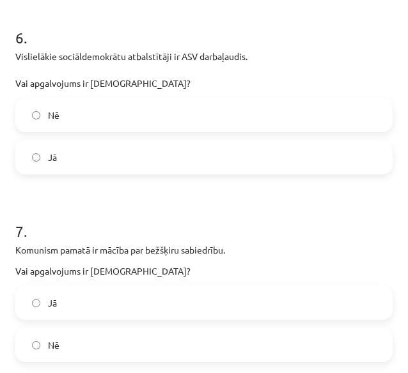
scroll to position [1430, 0]
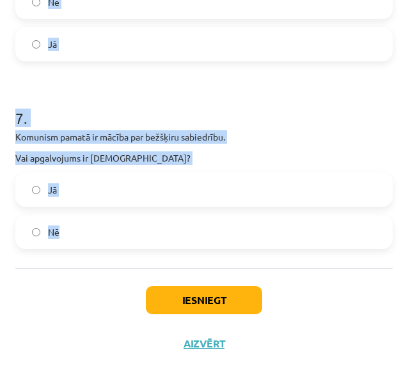
drag, startPoint x: 19, startPoint y: 275, endPoint x: 139, endPoint y: 238, distance: 126.5
copy form "1 . Deportācijas Latvijā tika realizētas radikālā liberālisma idejas ietvaros. …"
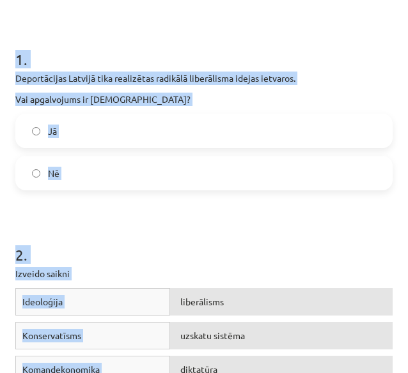
scroll to position [242, 0]
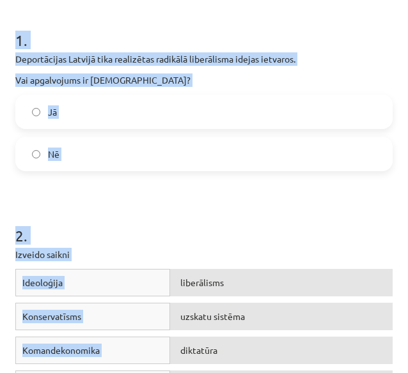
click at [192, 146] on label "Nē" at bounding box center [204, 154] width 374 height 32
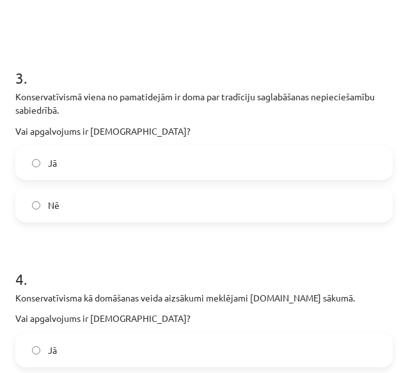
scroll to position [684, 0]
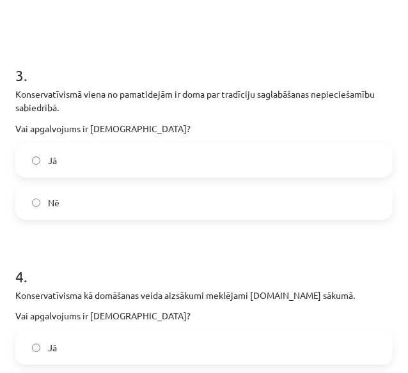
click at [325, 151] on label "Jā" at bounding box center [204, 160] width 374 height 32
click at [288, 323] on div "4 . Konservatīvisma kā domāšanas veida aizsākumi meklējami 20.gs sākumā. Vai ap…" at bounding box center [203, 326] width 377 height 162
click at [261, 341] on label "Jā" at bounding box center [204, 348] width 374 height 32
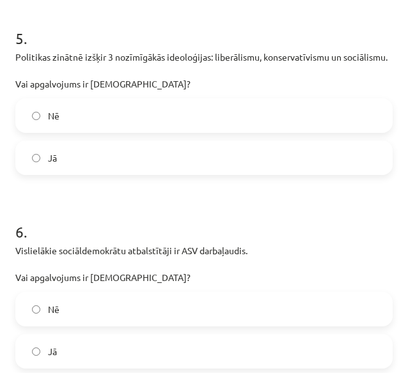
scroll to position [1118, 0]
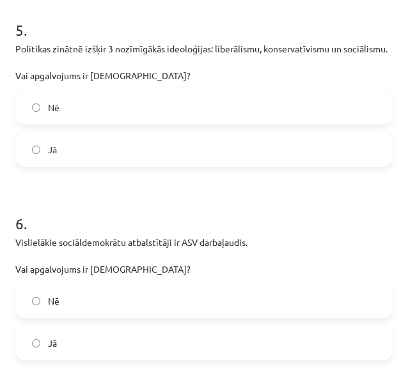
click at [188, 114] on label "Nē" at bounding box center [204, 107] width 374 height 32
click at [252, 312] on label "Nē" at bounding box center [204, 301] width 374 height 32
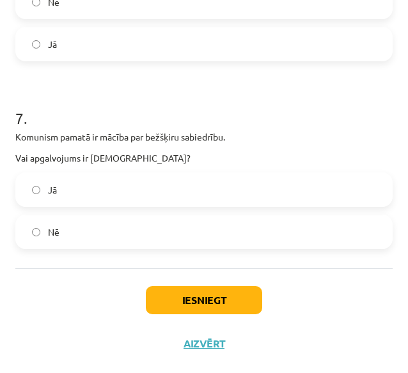
click at [168, 185] on label "Jā" at bounding box center [204, 190] width 374 height 32
click at [248, 292] on button "Iesniegt" at bounding box center [204, 300] width 116 height 28
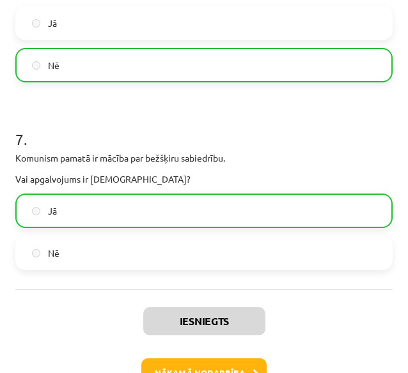
scroll to position [1470, 0]
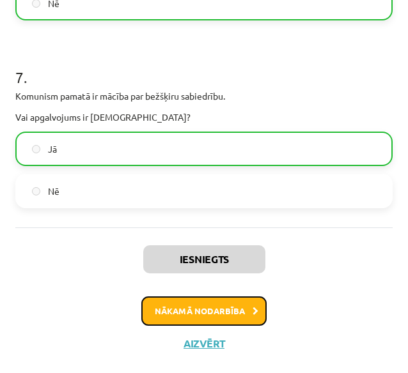
click at [225, 304] on button "Nākamā nodarbība" at bounding box center [203, 311] width 125 height 29
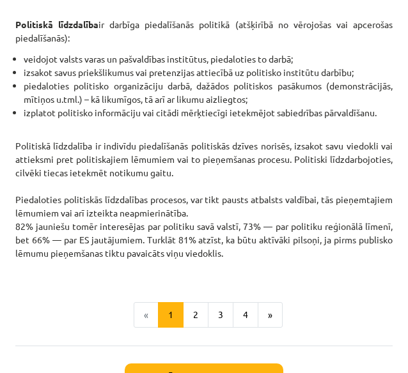
scroll to position [364, 0]
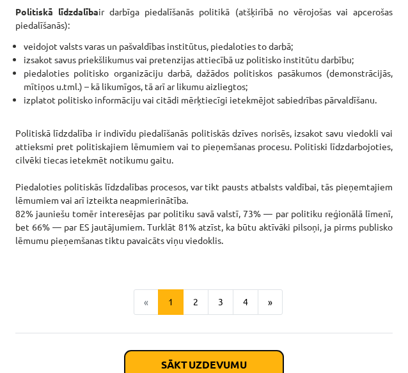
click at [198, 352] on button "Sākt uzdevumu" at bounding box center [204, 365] width 158 height 28
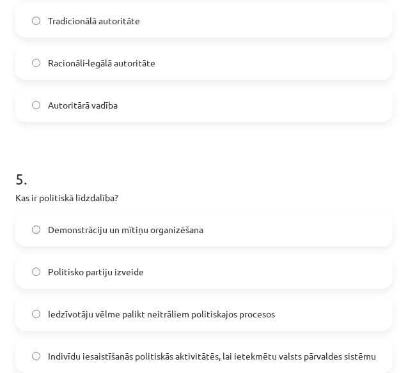
scroll to position [1210, 0]
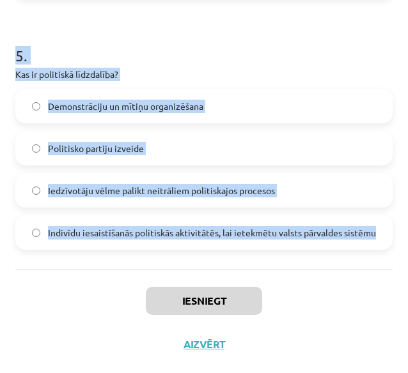
drag, startPoint x: 9, startPoint y: 249, endPoint x: 254, endPoint y: 260, distance: 245.6
copy form "1 . Kas ir galvenā atšķirība starp politiķiem, kuri dzīvo “priekš politikas” un…"
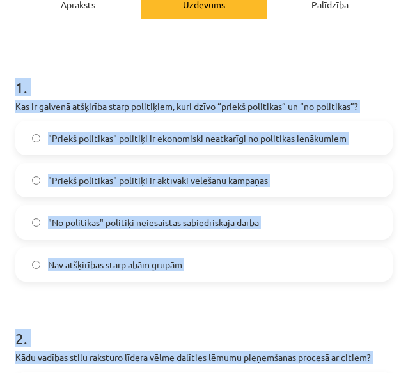
scroll to position [175, 0]
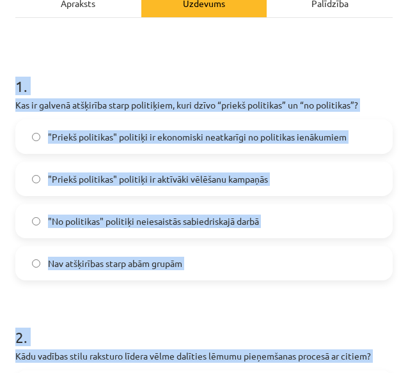
click at [266, 260] on label "Nav atšķirības starp abām grupām" at bounding box center [204, 263] width 374 height 32
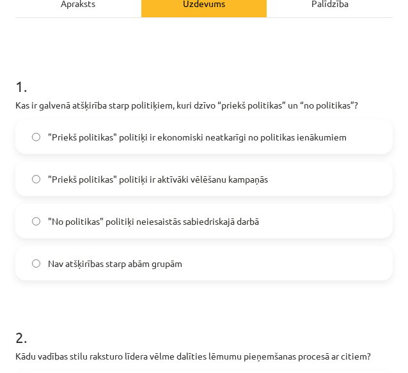
click at [265, 146] on label ""Priekš politikas" politiķi ir ekonomiski neatkarīgi no politikas ienākumiem" at bounding box center [204, 137] width 374 height 32
click at [392, 126] on div "Mācību tēma: Sociālās zinātnes i - 11. klases 1. ieskaites mācību materiāls #5 …" at bounding box center [204, 186] width 408 height 373
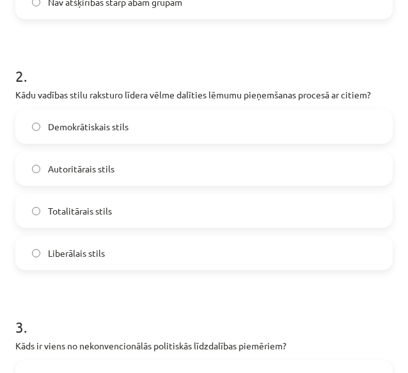
scroll to position [435, 0]
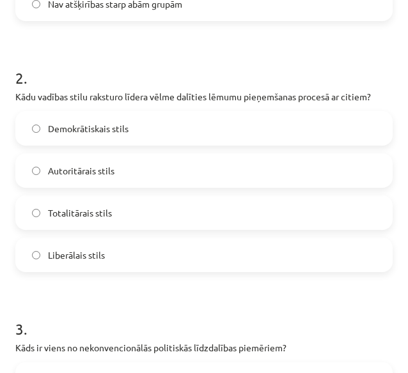
click at [261, 135] on label "Demokrātiskais stils" at bounding box center [204, 128] width 374 height 32
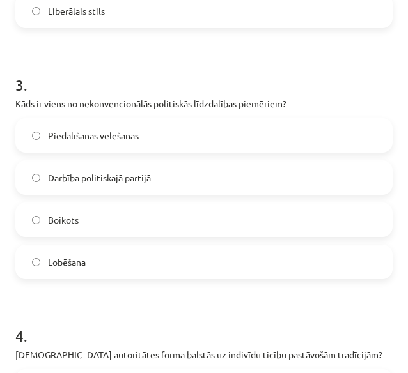
scroll to position [681, 0]
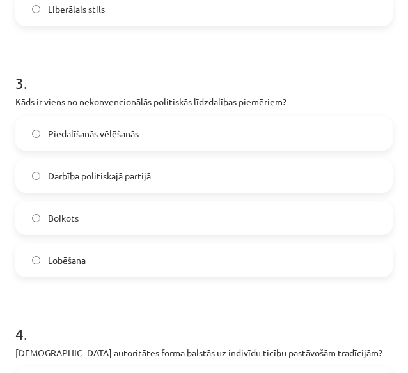
click at [294, 219] on label "Boikots" at bounding box center [204, 218] width 374 height 32
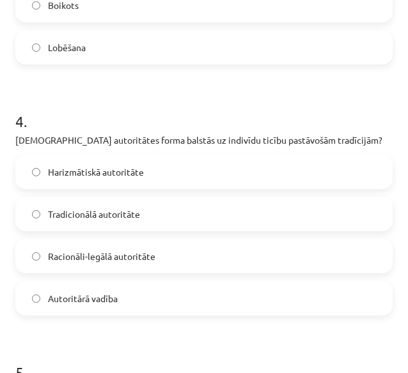
scroll to position [895, 0]
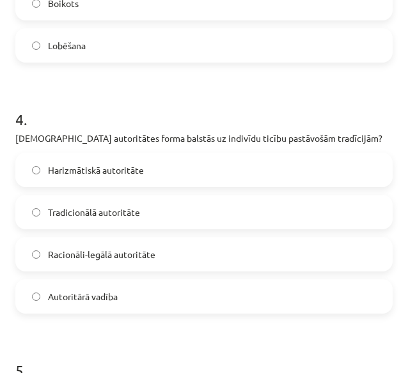
click at [252, 214] on label "Tradicionālā autoritāte" at bounding box center [204, 212] width 374 height 32
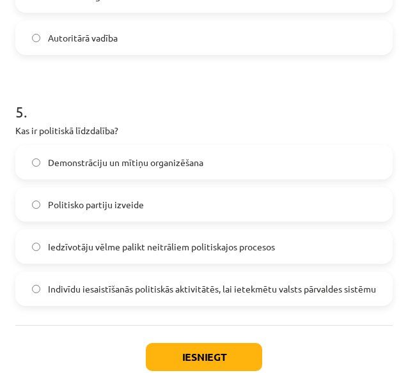
scroll to position [1150, 0]
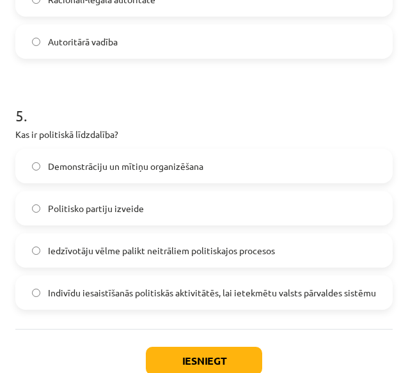
click at [173, 277] on label "Indivīdu iesaistīšanās politiskās aktivitātēs, lai ietekmētu valsts pārvaldes s…" at bounding box center [204, 293] width 374 height 32
click at [185, 357] on button "Iesniegt" at bounding box center [204, 361] width 116 height 28
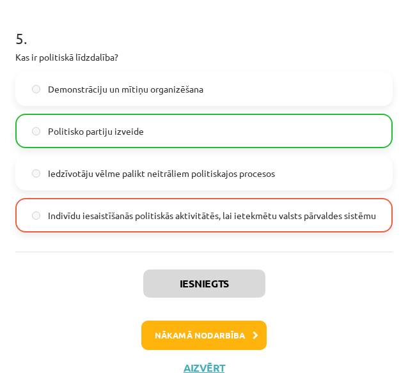
scroll to position [1236, 0]
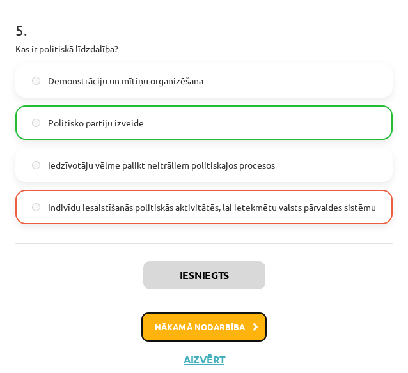
click at [229, 320] on button "Nākamā nodarbība" at bounding box center [203, 326] width 125 height 29
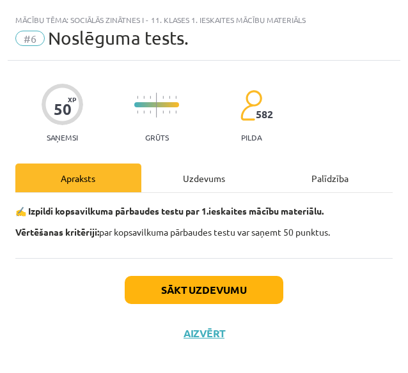
scroll to position [0, 0]
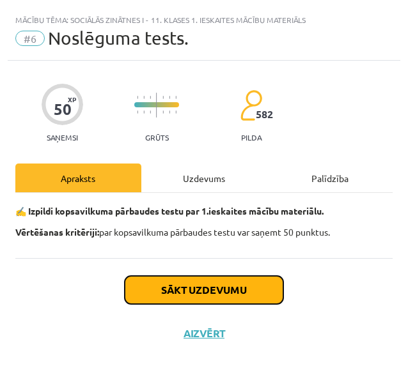
click at [201, 288] on button "Sākt uzdevumu" at bounding box center [204, 290] width 158 height 28
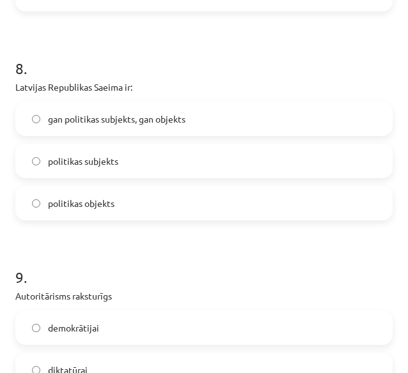
scroll to position [2044, 0]
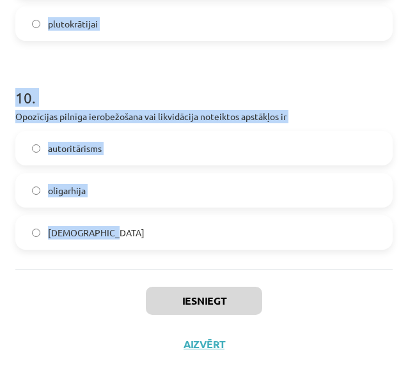
drag, startPoint x: 8, startPoint y: 258, endPoint x: 155, endPoint y: 266, distance: 147.9
copy form "1 . Latvijas Tautas fronte 1988.-1991. gadā īstenoja: reakcionāru politiku prog…"
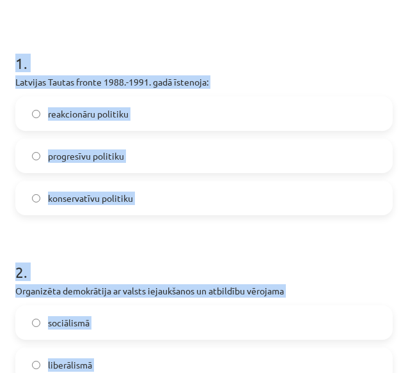
scroll to position [222, 0]
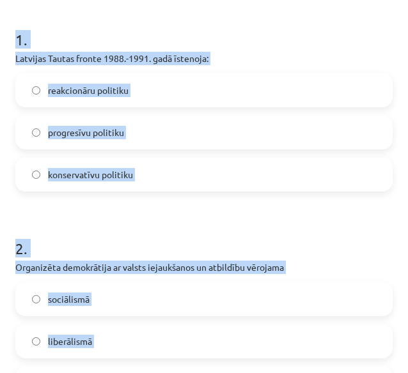
click at [208, 118] on label "progresīvu politiku" at bounding box center [204, 132] width 374 height 32
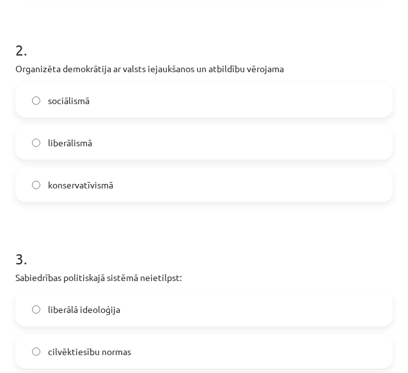
scroll to position [429, 0]
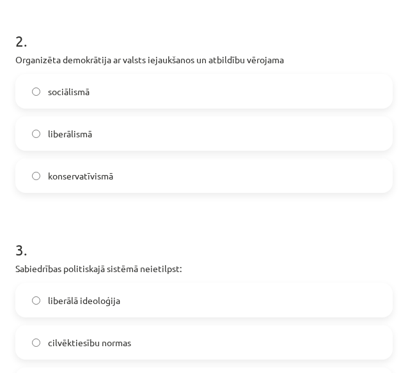
click at [254, 98] on label "sociālismā" at bounding box center [204, 91] width 374 height 32
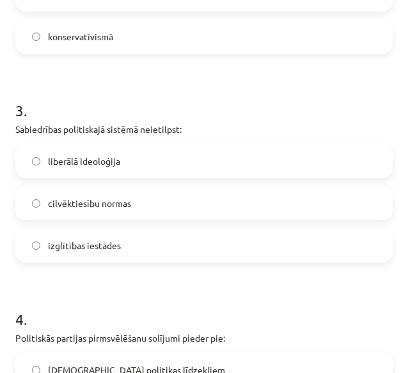
scroll to position [578, 0]
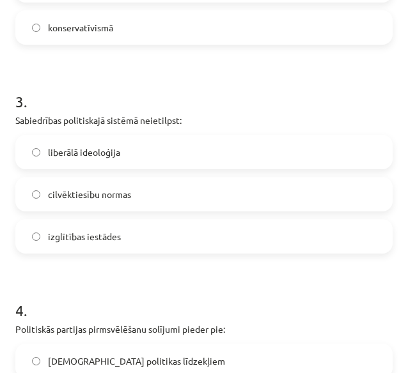
click at [249, 243] on label "izglītības iestādes" at bounding box center [204, 236] width 374 height 32
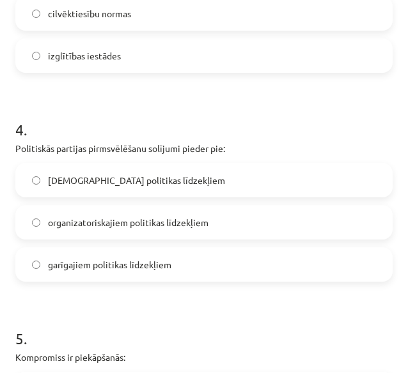
scroll to position [767, 0]
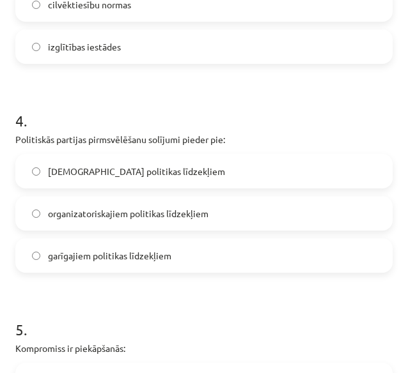
click at [248, 241] on label "garīgajiem politikas līdzekļiem" at bounding box center [204, 256] width 374 height 32
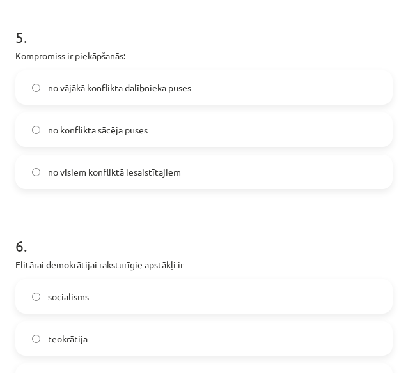
scroll to position [1072, 0]
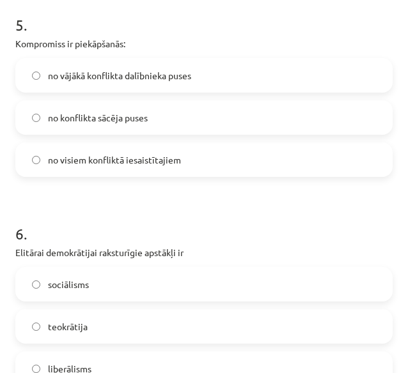
click at [180, 72] on span "no vājākā konflikta dalībnieka puses" at bounding box center [119, 75] width 143 height 13
click at [176, 164] on span "no visiem konfliktā iesaistītajiem" at bounding box center [114, 159] width 133 height 13
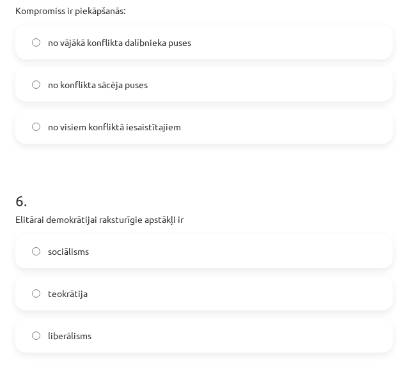
scroll to position [1191, 0]
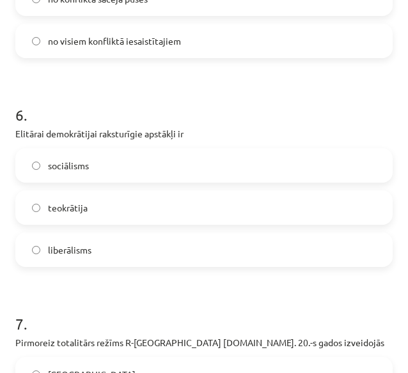
click at [230, 257] on label "liberālisms" at bounding box center [204, 250] width 374 height 32
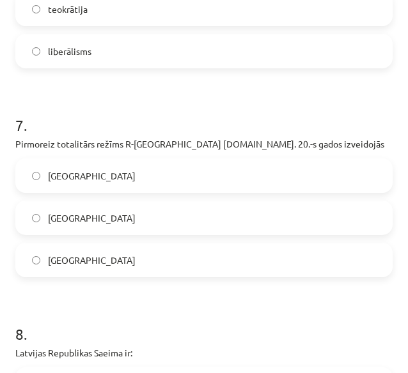
scroll to position [1398, 0]
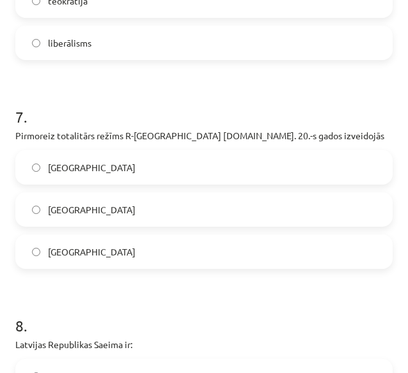
click at [254, 205] on label "Itālijā" at bounding box center [204, 210] width 374 height 32
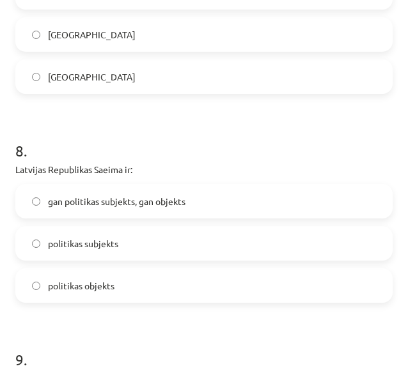
scroll to position [1582, 0]
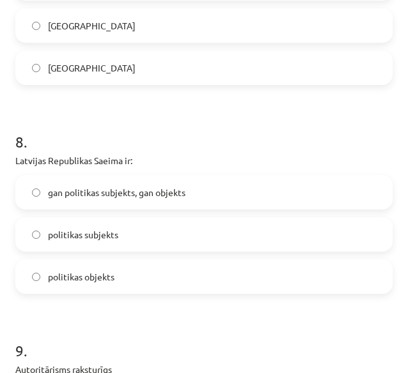
click at [206, 228] on label "politikas subjekts" at bounding box center [204, 235] width 374 height 32
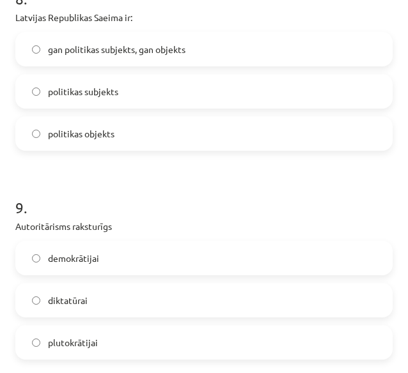
scroll to position [1764, 0]
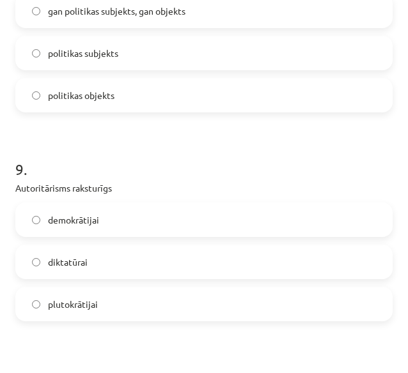
click at [248, 264] on label "diktatūrai" at bounding box center [204, 262] width 374 height 32
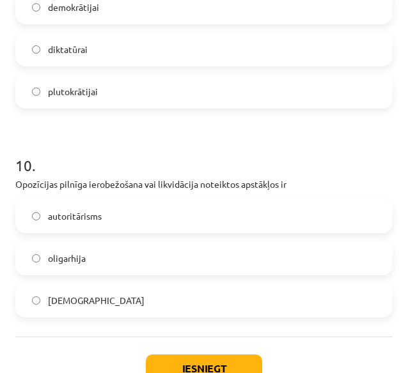
scroll to position [1985, 0]
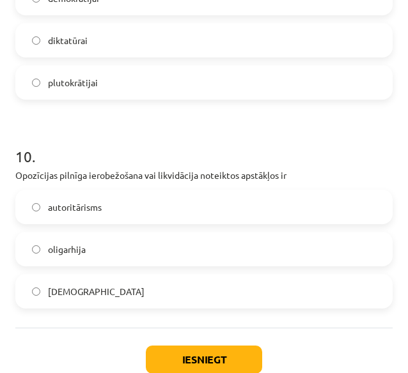
click at [171, 281] on label "totalitārisms" at bounding box center [204, 291] width 374 height 32
click at [181, 351] on button "Iesniegt" at bounding box center [204, 360] width 116 height 28
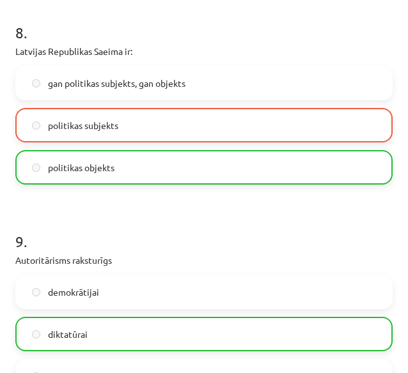
scroll to position [2085, 0]
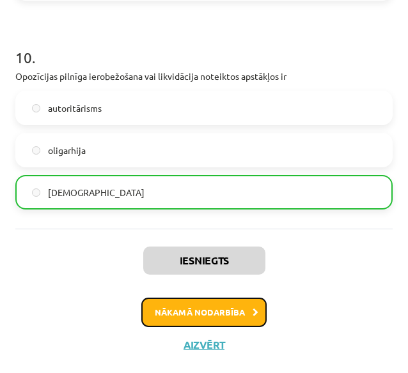
click at [198, 305] on button "Nākamā nodarbība" at bounding box center [203, 312] width 125 height 29
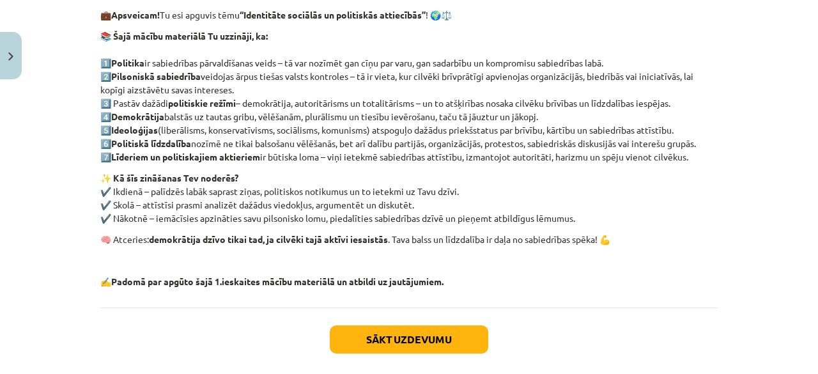
scroll to position [282, 0]
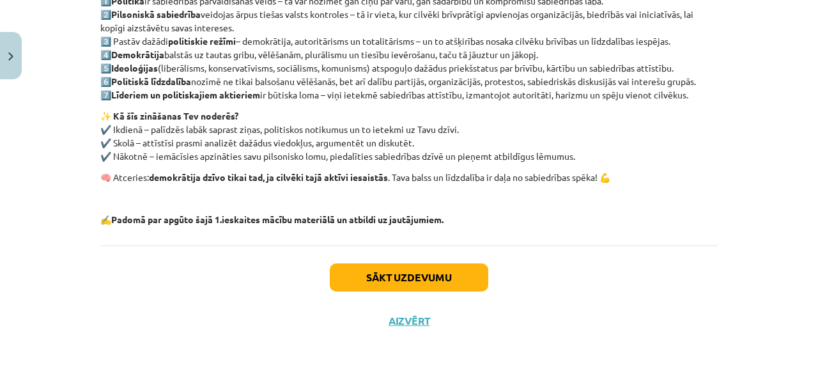
click at [359, 292] on div "Sākt uzdevumu Aizvērt" at bounding box center [408, 289] width 617 height 89
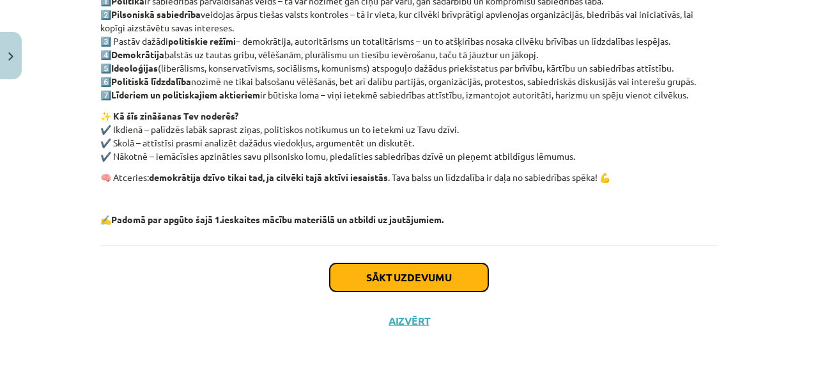
click at [412, 287] on button "Sākt uzdevumu" at bounding box center [409, 277] width 158 height 28
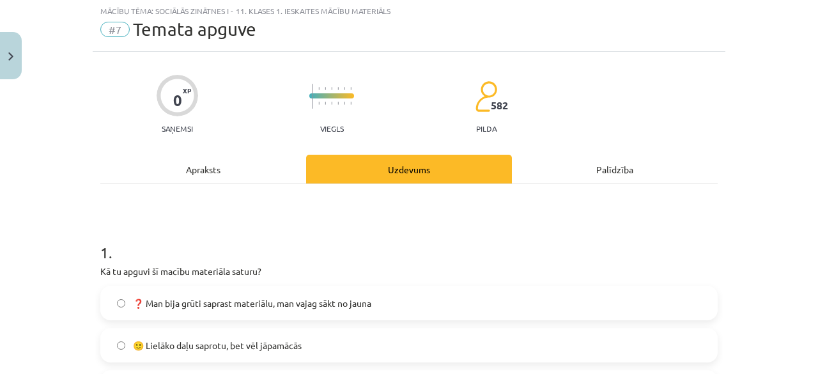
scroll to position [32, 0]
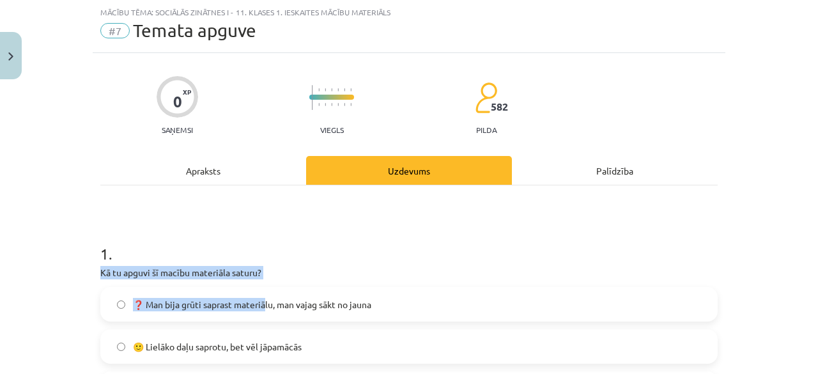
drag, startPoint x: 92, startPoint y: 273, endPoint x: 261, endPoint y: 307, distance: 172.1
click at [284, 274] on p "Kā tu apguvi šī macību materiāla saturu?" at bounding box center [408, 272] width 617 height 13
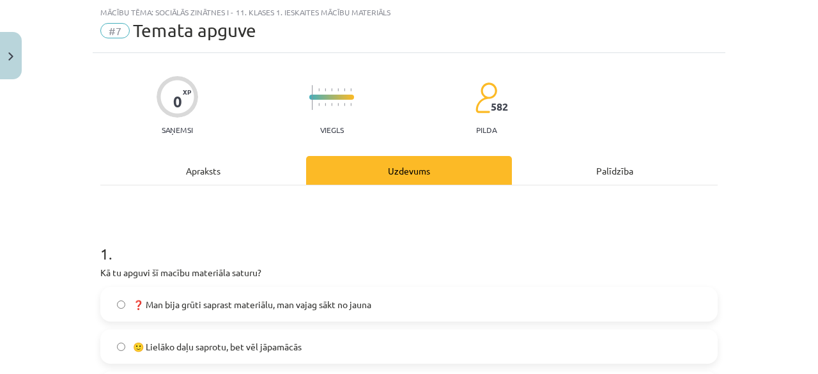
click at [254, 304] on span "❓ Man bija grūti saprast materiālu, man vajag sākt no jauna" at bounding box center [252, 304] width 238 height 13
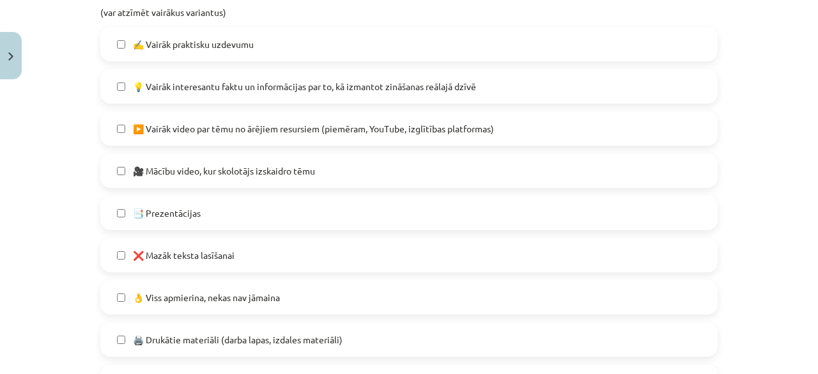
scroll to position [638, 0]
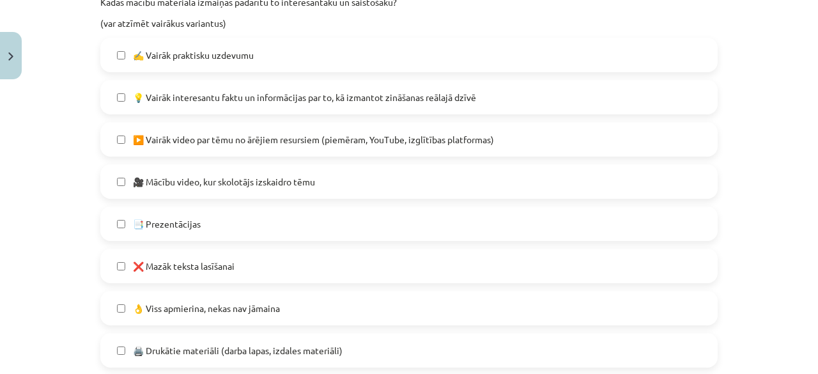
click at [267, 265] on label "❌ Mazāk teksta lasīšanai" at bounding box center [409, 266] width 615 height 32
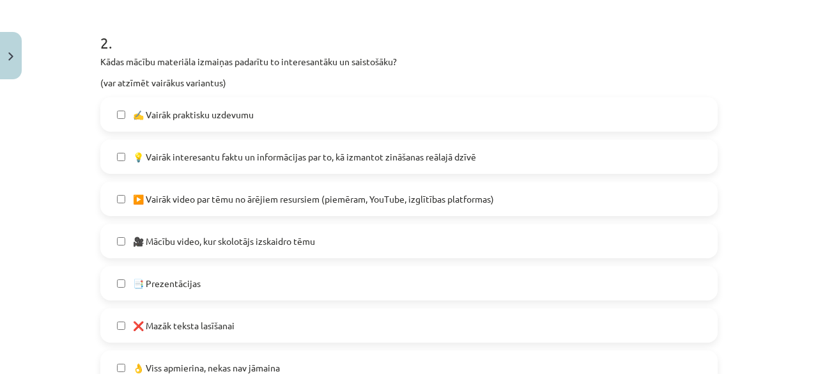
scroll to position [576, 0]
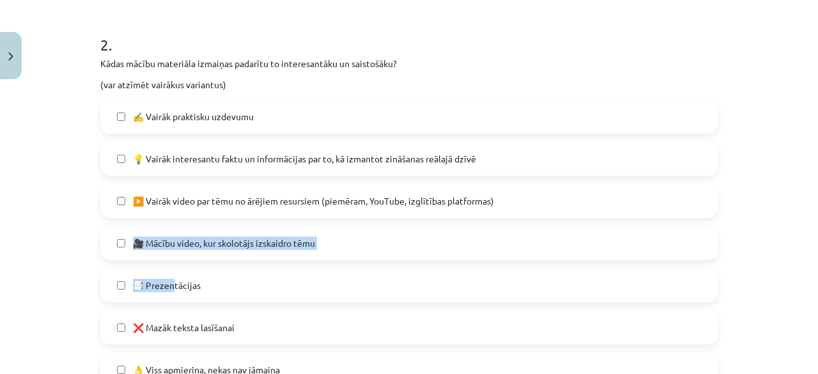
drag, startPoint x: 172, startPoint y: 281, endPoint x: 144, endPoint y: 241, distance: 49.1
click at [144, 241] on div "✍️ Vairāk praktisku uzdevumu 💡 Vairāk interesantu faktu un informācijas par to,…" at bounding box center [408, 306] width 617 height 414
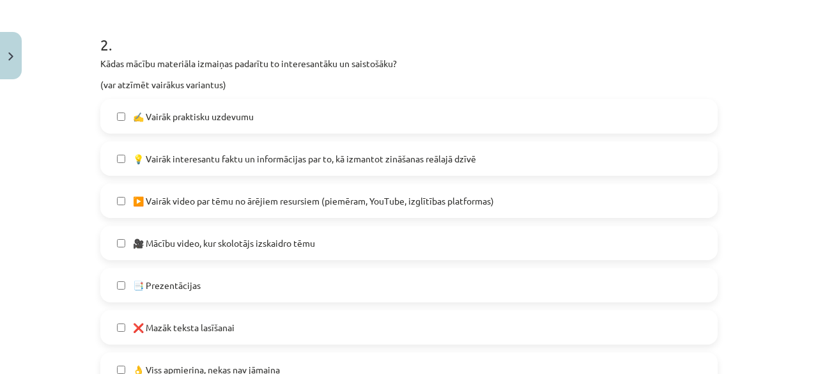
click at [106, 245] on label "🎥 Mācību video, kur skolotājs izskaidro tēmu" at bounding box center [409, 243] width 615 height 32
click at [378, 163] on span "💡 Vairāk interesantu faktu un informācijas par to, kā izmantot zināšanas reālaj…" at bounding box center [304, 158] width 343 height 13
click at [519, 206] on label "▶️ Vairāk video par tēmu no ārējiem resursiem (piemēram, YouTube, izglītības pl…" at bounding box center [409, 201] width 615 height 32
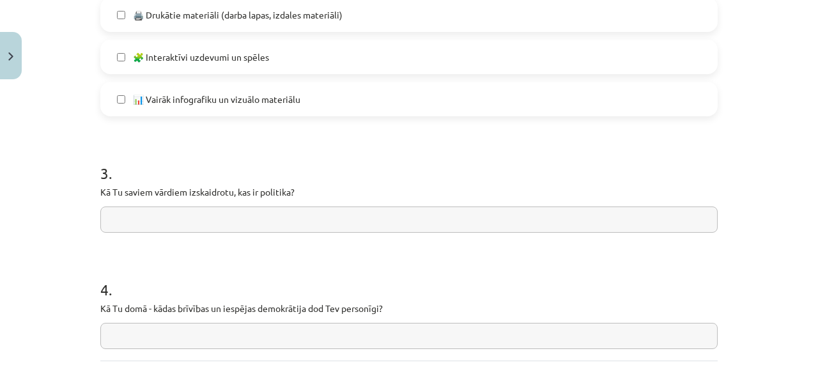
scroll to position [979, 0]
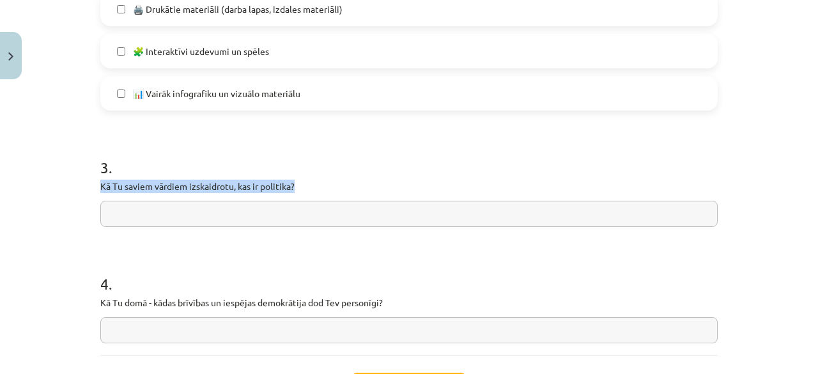
drag, startPoint x: 95, startPoint y: 182, endPoint x: 304, endPoint y: 186, distance: 209.6
copy p "Kā Tu saviem vārdiem izskaidrotu, kas ir politika?"
click at [253, 208] on input "text" at bounding box center [408, 214] width 617 height 26
click at [351, 210] on input "text" at bounding box center [408, 214] width 617 height 26
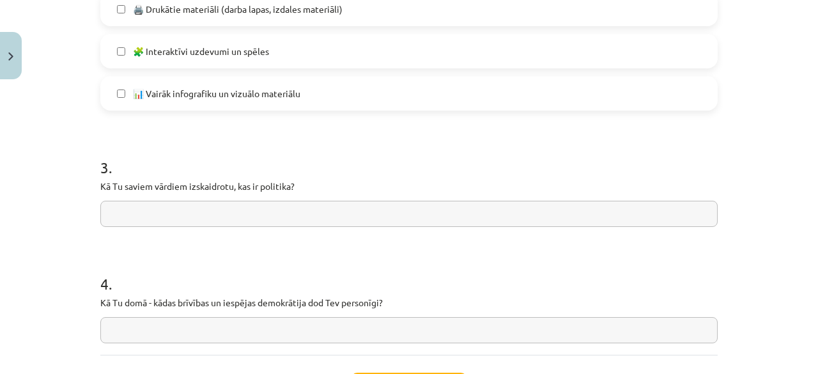
paste input "**********"
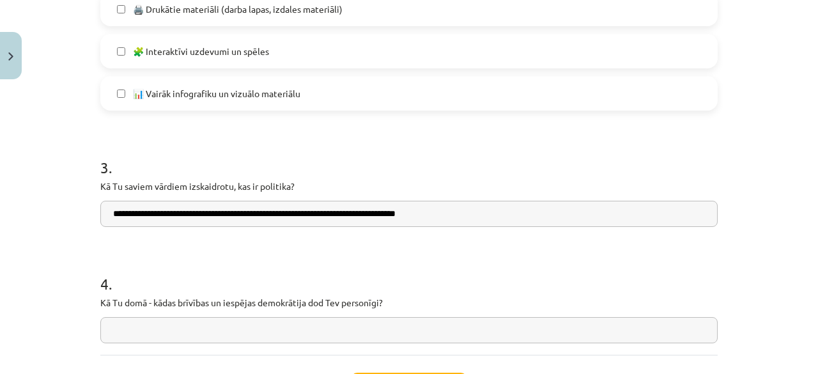
click at [105, 213] on input "**********" at bounding box center [408, 214] width 617 height 26
type input "**********"
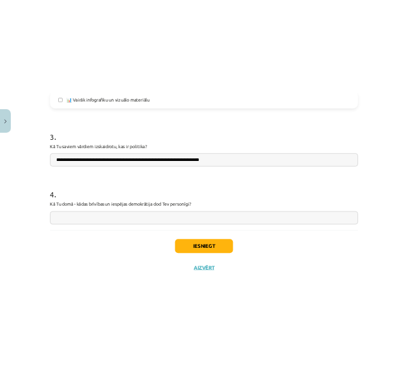
scroll to position [1067, 0]
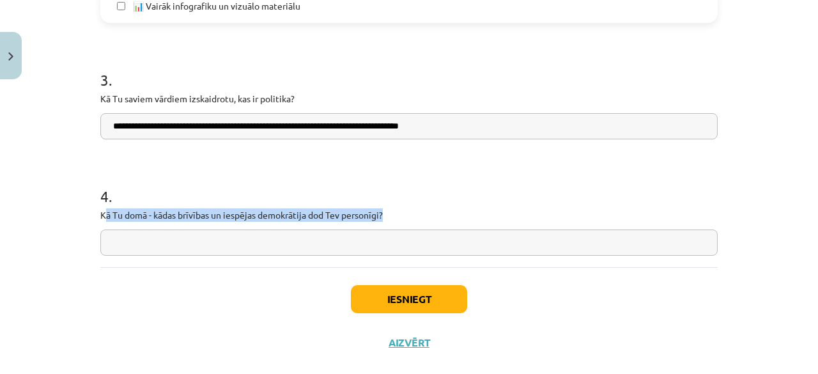
drag, startPoint x: 101, startPoint y: 212, endPoint x: 428, endPoint y: 217, distance: 326.6
click at [428, 217] on p "Kā Tu domā - kādas brīvības un iespējas demokrātija dod Tev personīgi?" at bounding box center [408, 214] width 617 height 13
copy p "ā Tu domā - kādas brīvības un iespējas demokrātija dod Tev personīgi?"
click at [337, 215] on p "Kā Tu domā - kādas brīvības un iespējas demokrātija dod Tev personīgi?" at bounding box center [408, 214] width 617 height 13
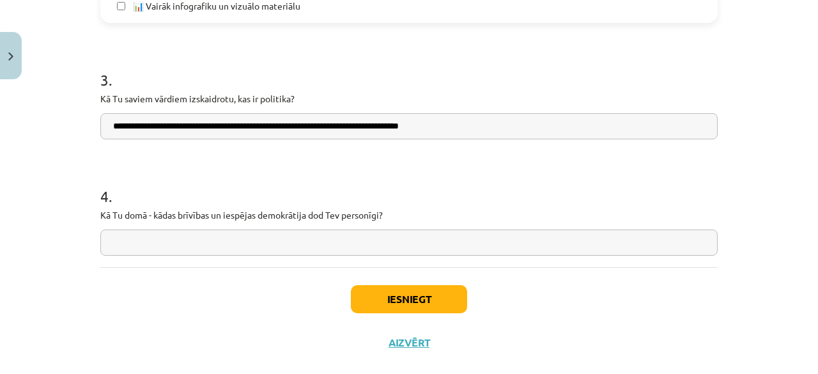
click at [304, 212] on p "Kā Tu domā - kādas brīvības un iespējas demokrātija dod Tev personīgi?" at bounding box center [408, 214] width 617 height 13
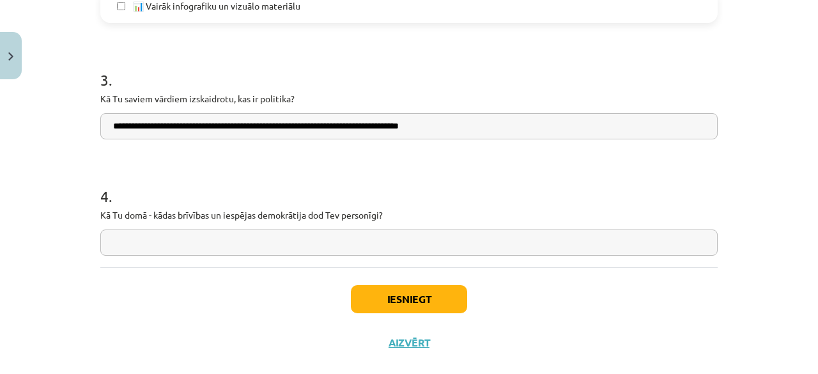
copy p
click at [210, 236] on input "text" at bounding box center [408, 242] width 617 height 26
paste input "**********"
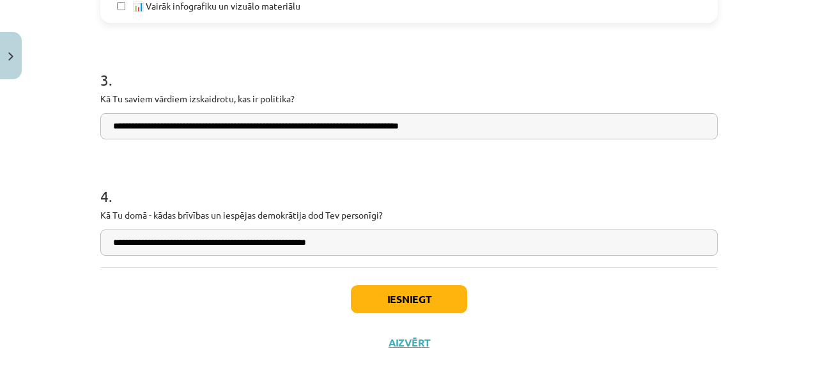
click at [171, 242] on input "**********" at bounding box center [408, 242] width 617 height 26
click at [408, 245] on input "**********" at bounding box center [408, 242] width 617 height 26
click at [183, 241] on input "**********" at bounding box center [408, 242] width 617 height 26
click at [178, 242] on input "**********" at bounding box center [408, 242] width 617 height 26
click at [175, 241] on input "**********" at bounding box center [408, 242] width 617 height 26
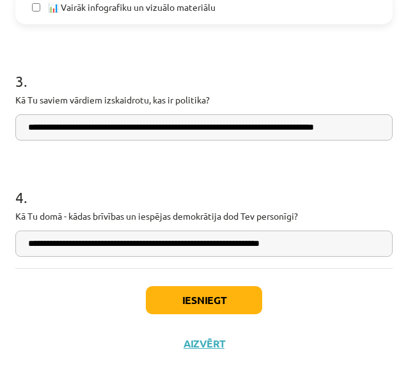
scroll to position [1040, 0]
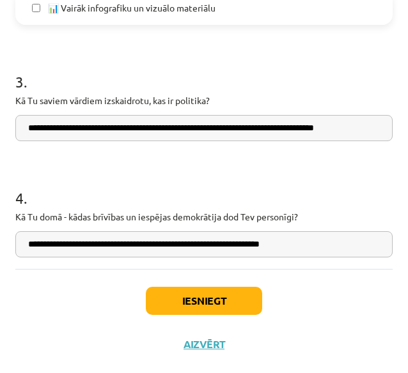
click at [313, 246] on input "**********" at bounding box center [203, 244] width 377 height 26
drag, startPoint x: 348, startPoint y: 246, endPoint x: 408, endPoint y: 250, distance: 60.2
click at [371, 244] on input "**********" at bounding box center [198, 244] width 367 height 26
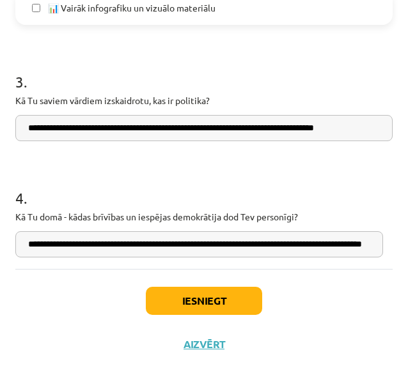
scroll to position [0, 50]
type input "**********"
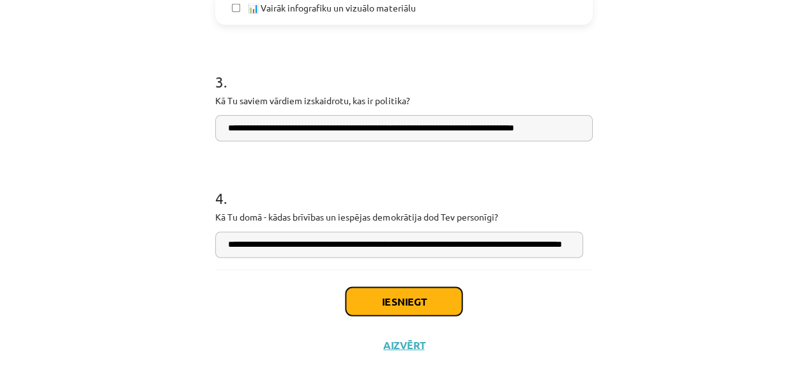
scroll to position [0, 0]
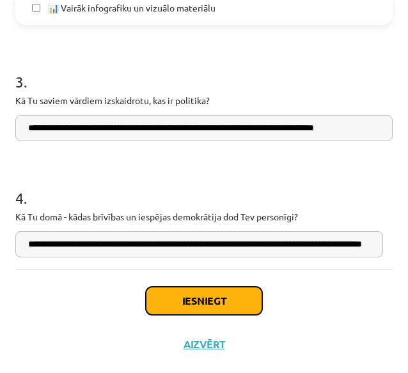
click at [184, 302] on button "Iesniegt" at bounding box center [204, 301] width 116 height 28
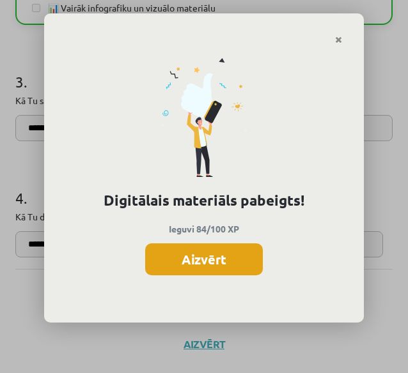
click at [234, 252] on button "Aizvērt" at bounding box center [204, 259] width 118 height 32
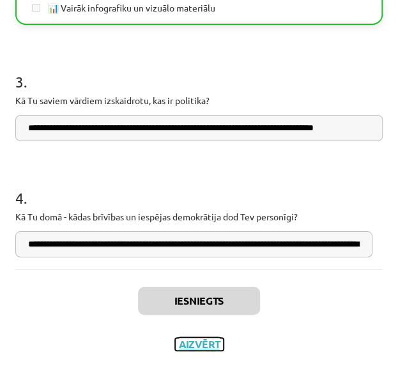
click at [187, 343] on button "Aizvērt" at bounding box center [199, 344] width 49 height 13
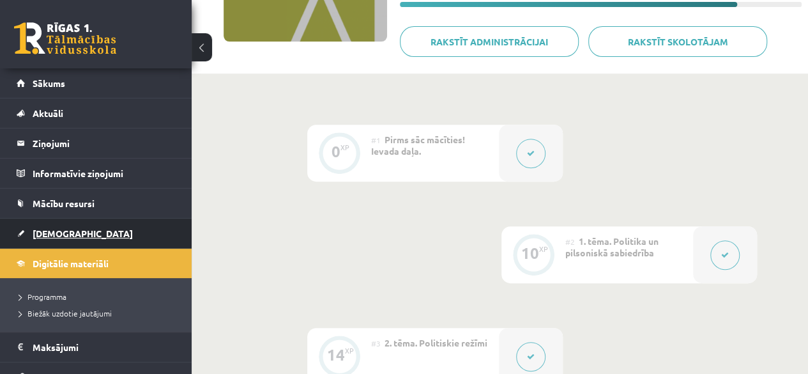
click at [95, 224] on link "[DEMOGRAPHIC_DATA]" at bounding box center [96, 233] width 159 height 29
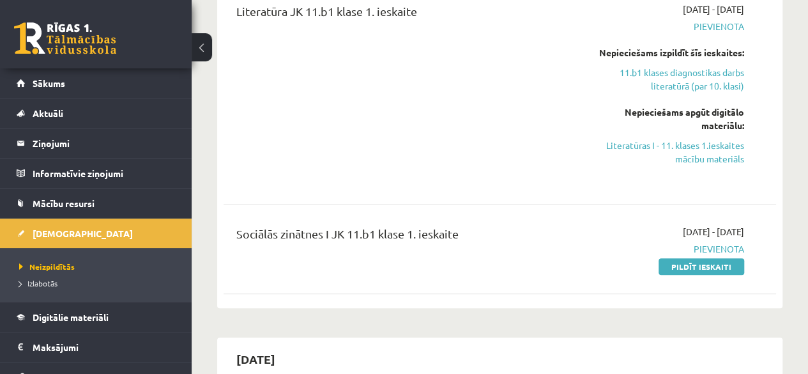
scroll to position [258, 0]
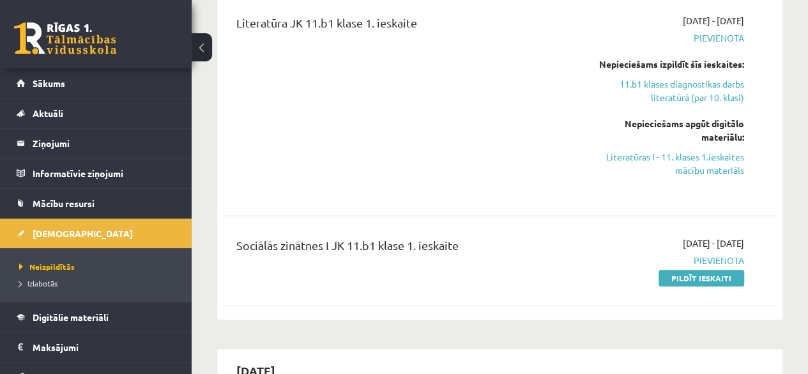
drag, startPoint x: 686, startPoint y: 281, endPoint x: 461, endPoint y: 65, distance: 312.3
click at [686, 281] on link "Pildīt ieskaiti" at bounding box center [702, 278] width 86 height 17
